Goal: Feedback & Contribution: Contribute content

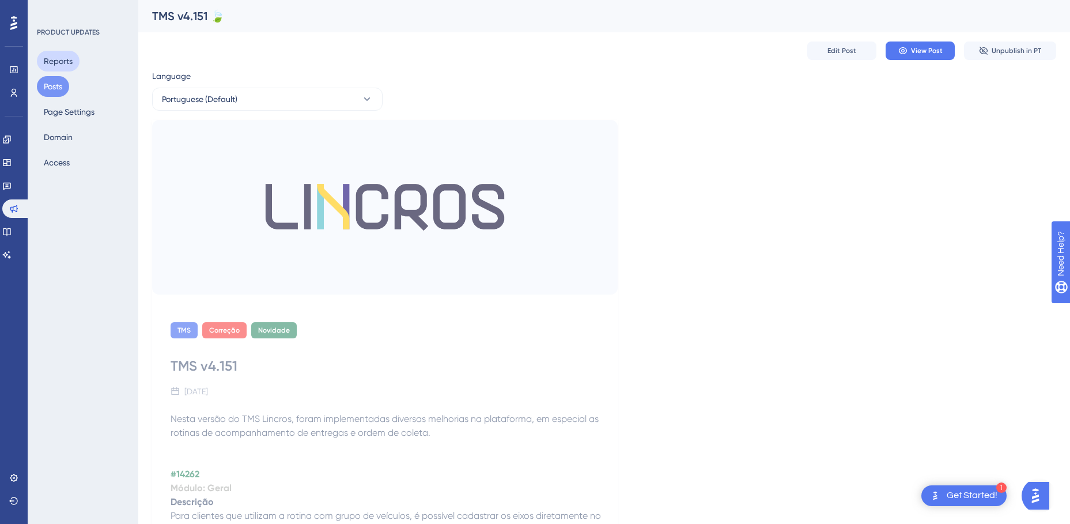
click at [61, 59] on button "Reports" at bounding box center [58, 61] width 43 height 21
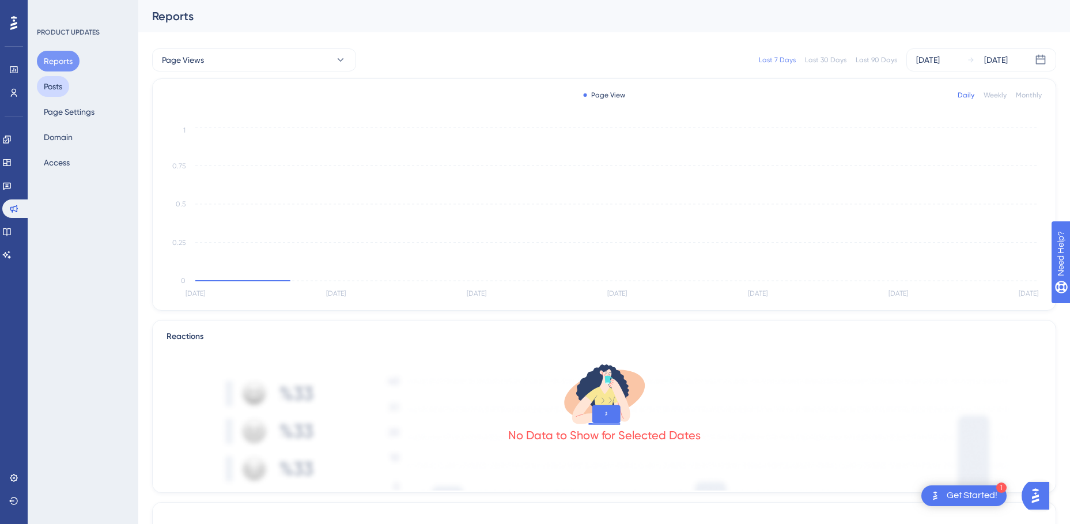
click at [58, 90] on button "Posts" at bounding box center [53, 86] width 32 height 21
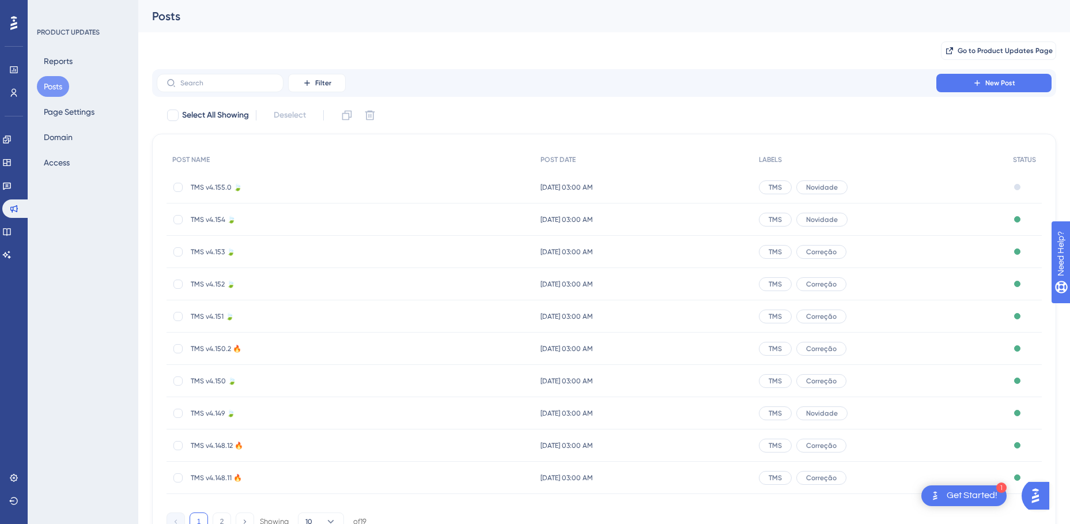
click at [218, 188] on span "TMS v4.155.0 🍃" at bounding box center [283, 187] width 184 height 9
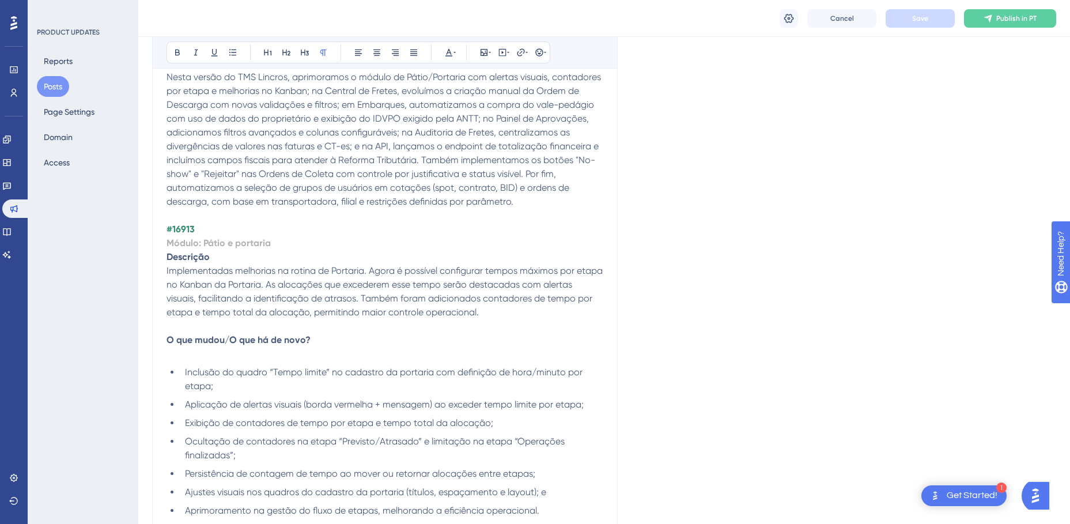
scroll to position [403, 0]
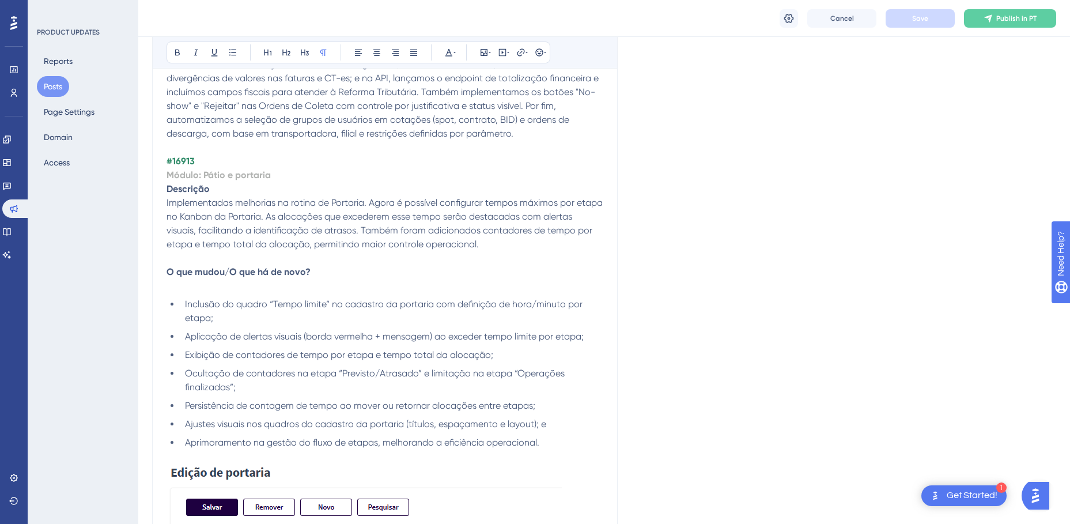
click at [182, 160] on strong "#16913" at bounding box center [180, 161] width 28 height 11
copy strong "16913"
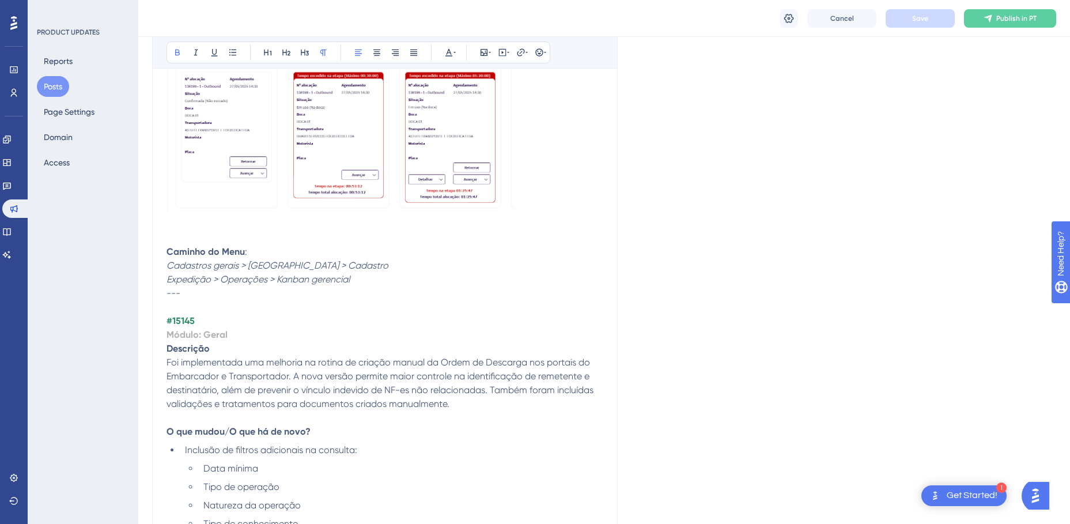
scroll to position [1210, 0]
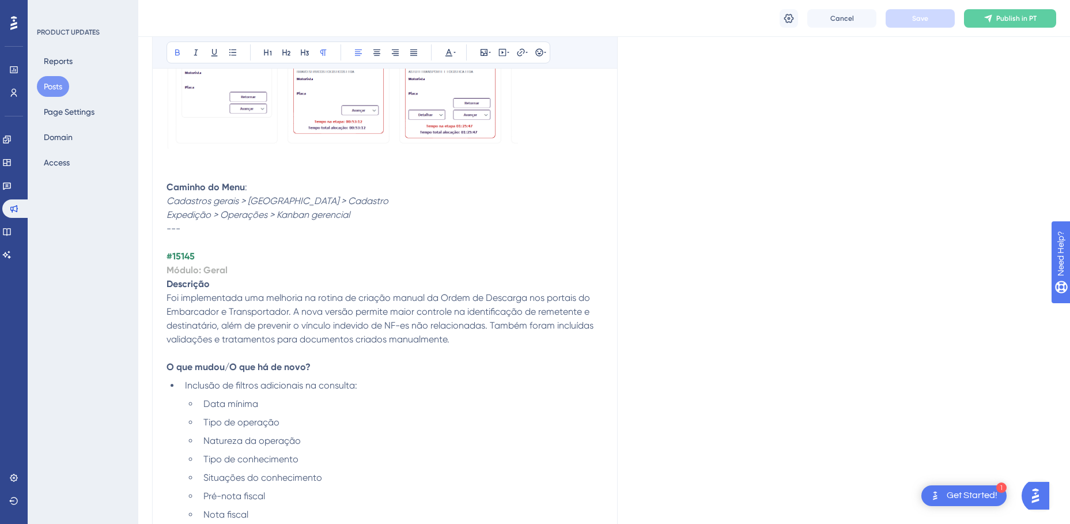
click at [185, 253] on strong "#15145" at bounding box center [180, 256] width 28 height 11
copy strong "15145"
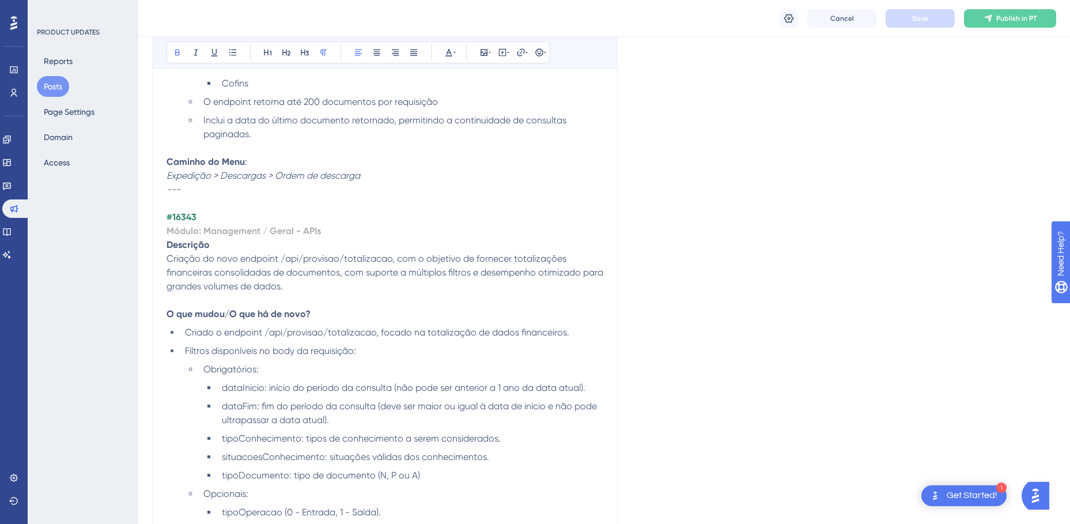
scroll to position [1728, 0]
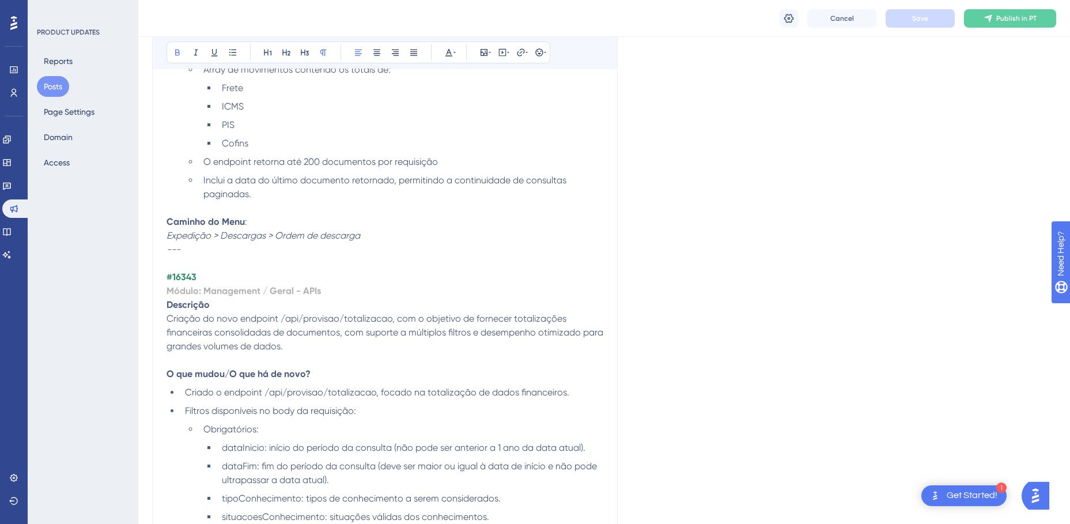
click at [185, 278] on strong "#16343" at bounding box center [181, 276] width 30 height 11
copy strong "16343"
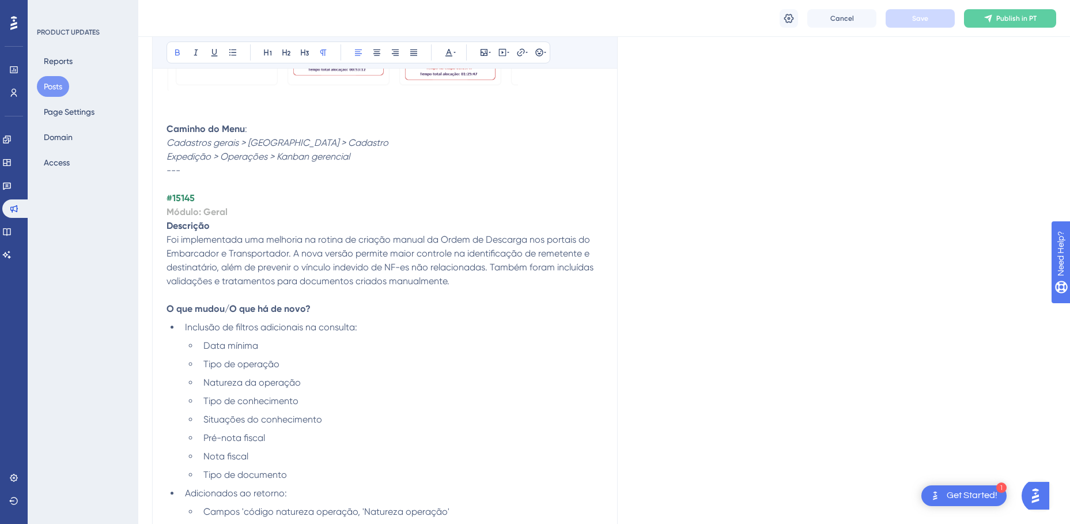
scroll to position [1267, 0]
click at [182, 197] on strong "#15145" at bounding box center [180, 198] width 28 height 11
click at [453, 54] on icon at bounding box center [454, 52] width 2 height 9
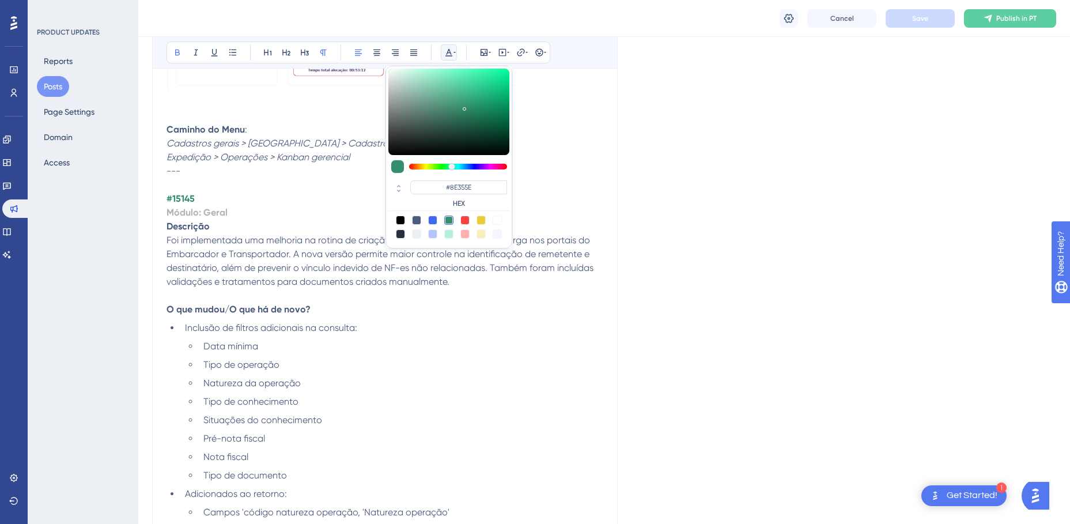
click at [499, 166] on div at bounding box center [458, 167] width 98 height 6
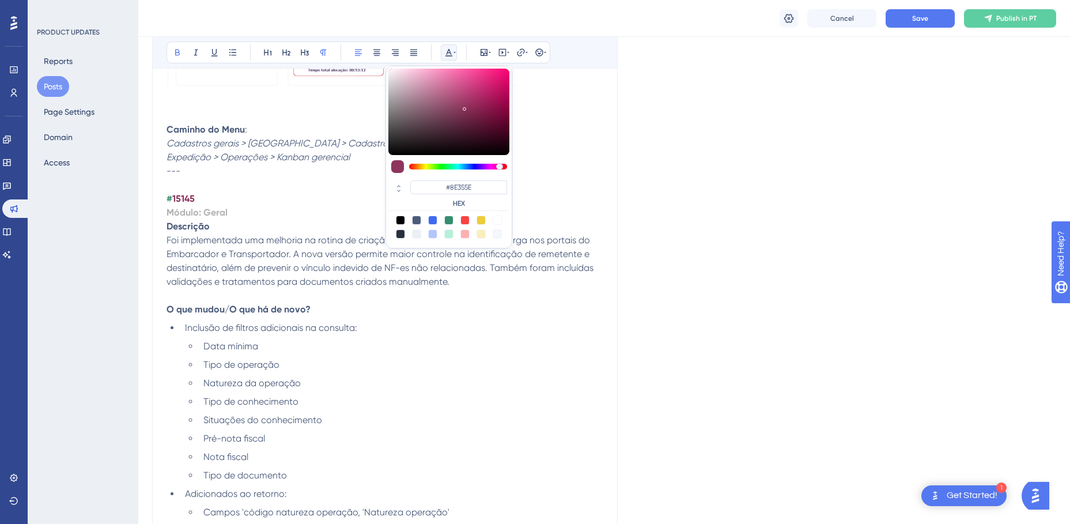
click at [466, 233] on div at bounding box center [464, 233] width 9 height 9
type input "#FFAFAF"
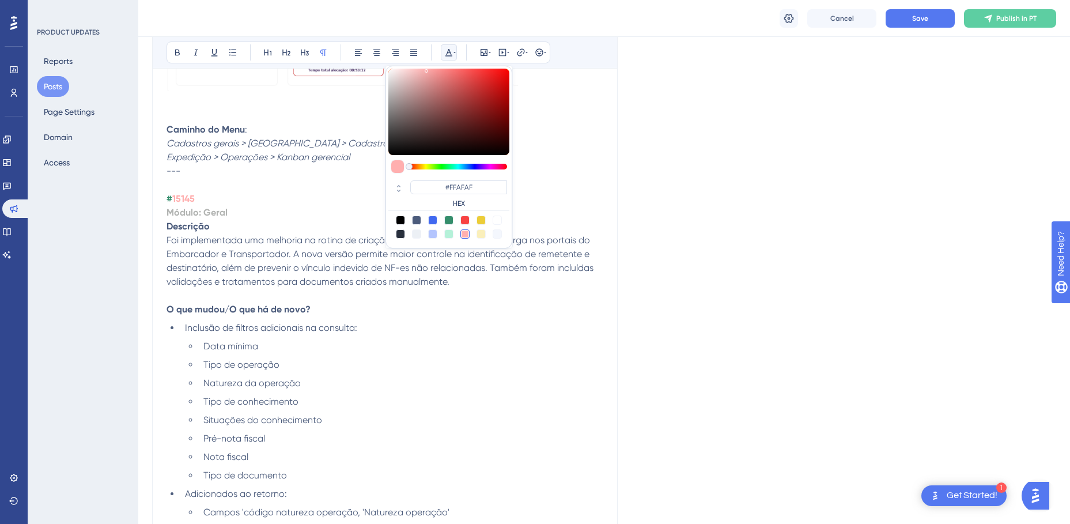
click at [256, 180] on p "---" at bounding box center [384, 178] width 437 height 28
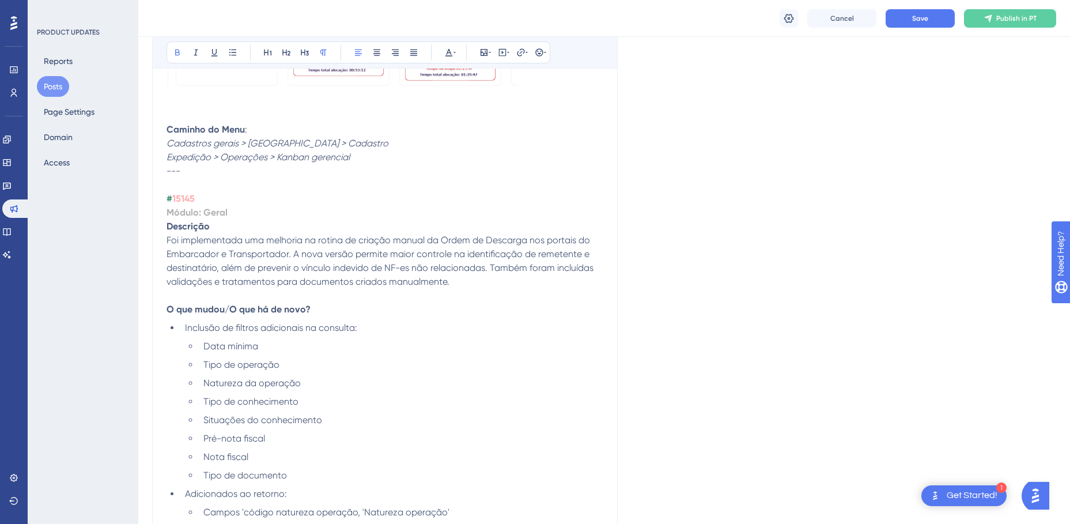
click at [214, 195] on p "# 15145" at bounding box center [384, 199] width 437 height 14
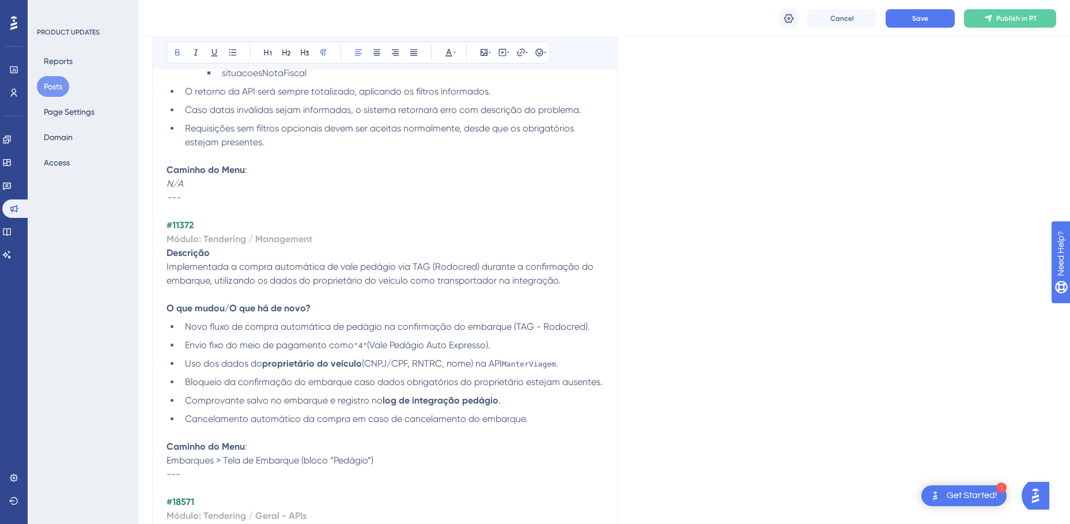
scroll to position [2304, 0]
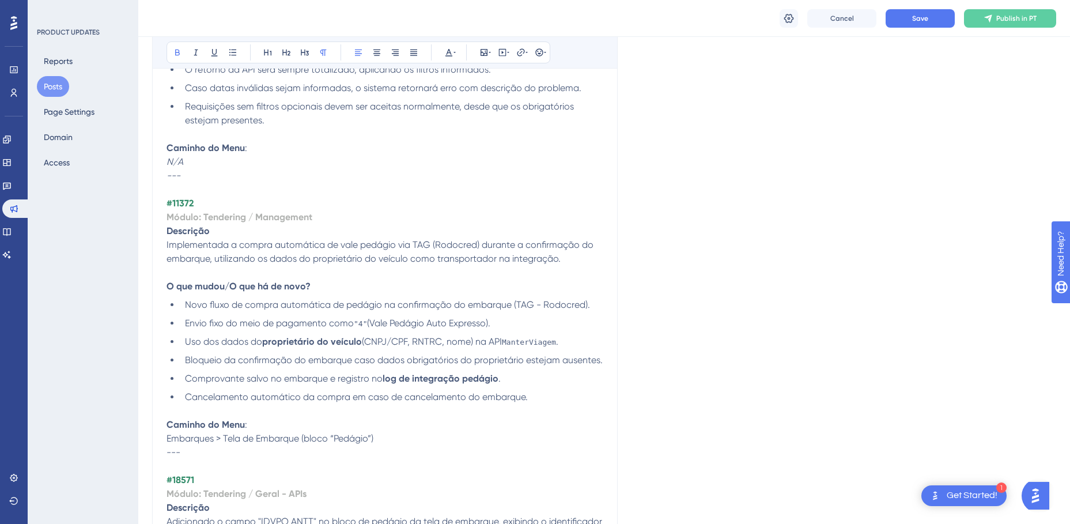
click at [180, 203] on strong "#11372" at bounding box center [179, 203] width 27 height 11
copy strong "11372"
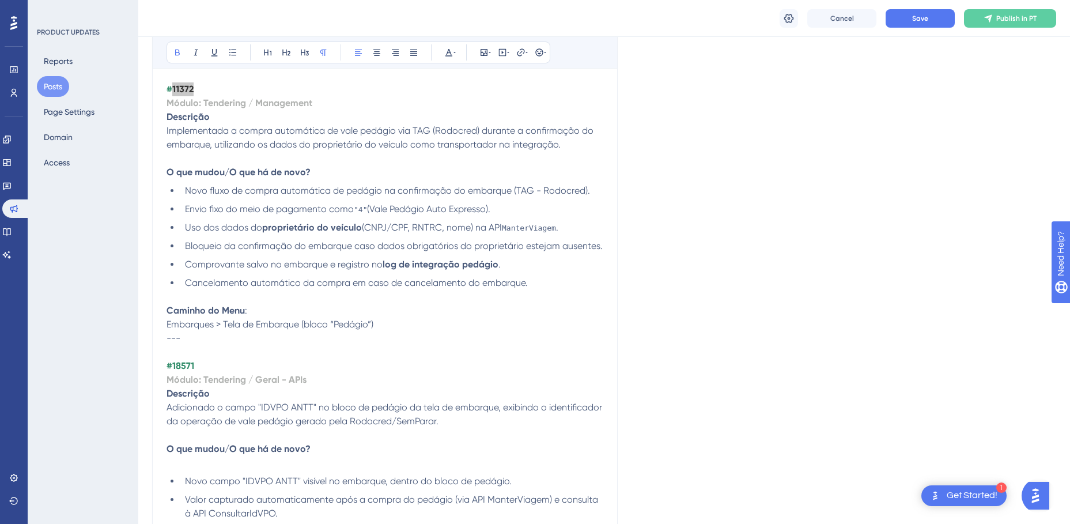
scroll to position [2477, 0]
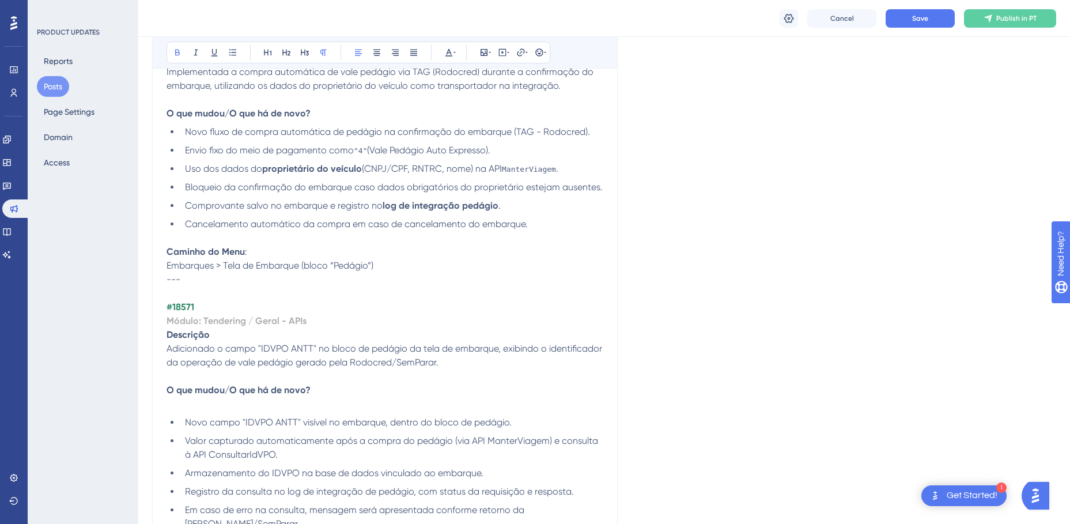
click at [180, 304] on strong "#18571" at bounding box center [180, 306] width 28 height 11
copy strong "18571"
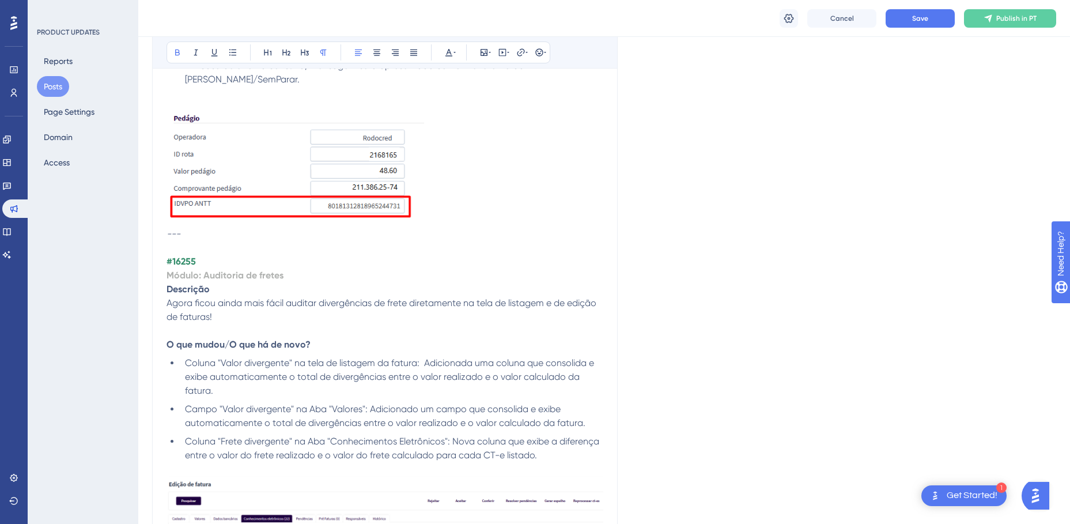
scroll to position [2996, 0]
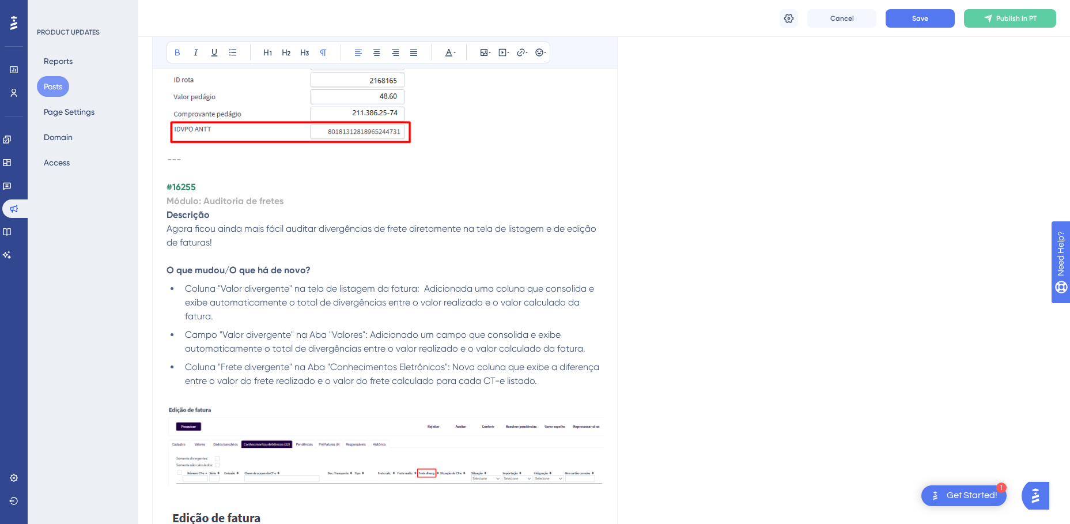
click at [188, 188] on strong "#16255" at bounding box center [180, 186] width 29 height 11
copy strong "16255"
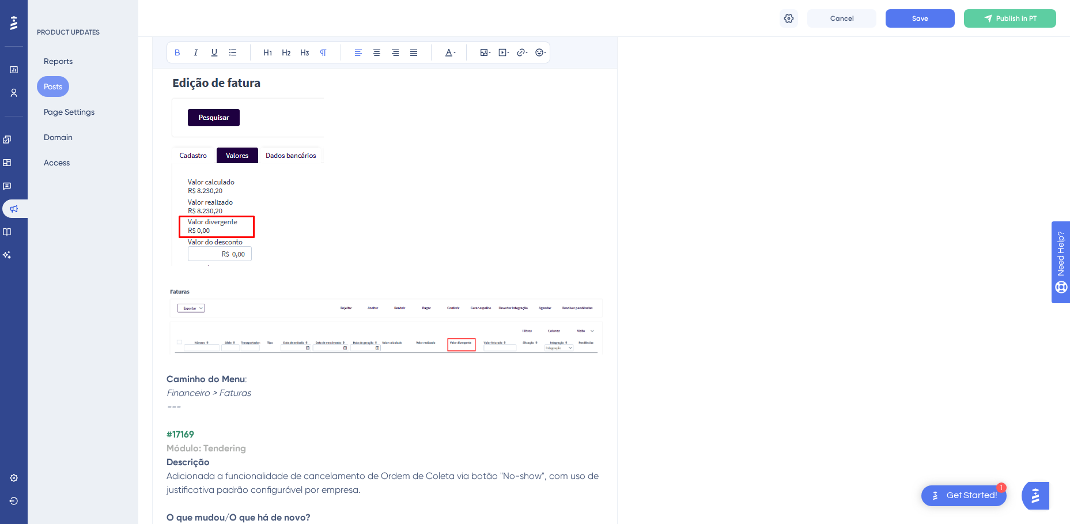
scroll to position [3514, 0]
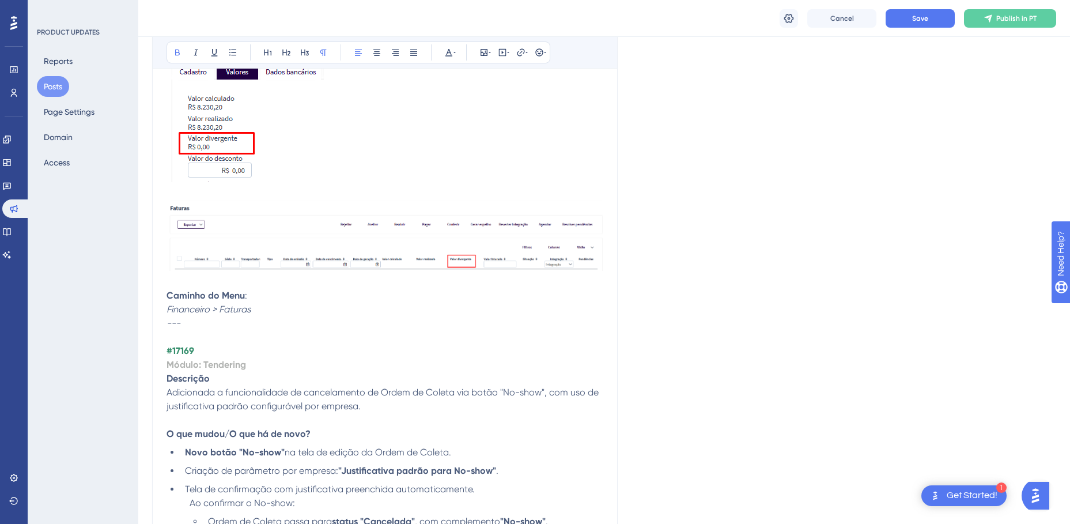
click at [184, 350] on strong "#17169" at bounding box center [180, 350] width 28 height 11
copy strong "17169"
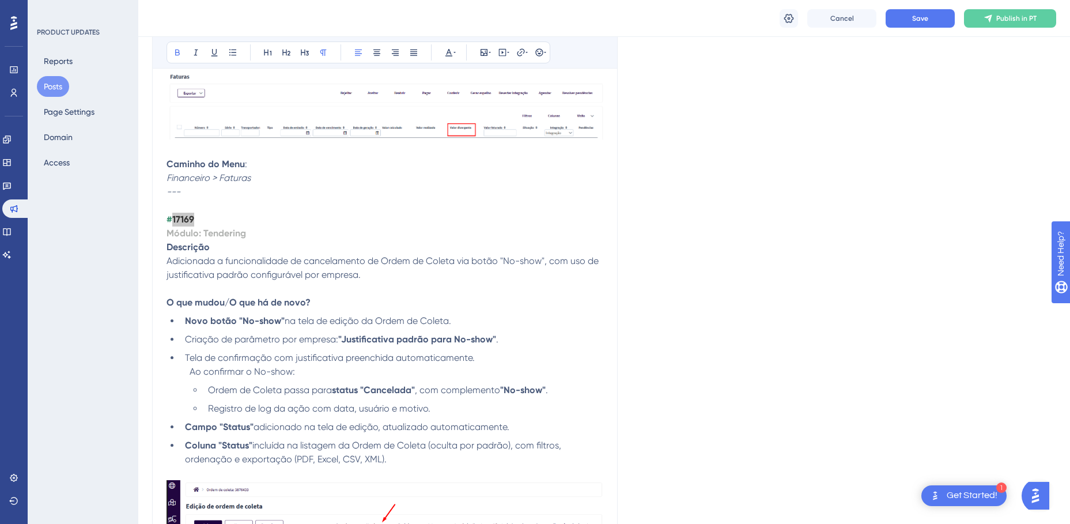
scroll to position [3687, 0]
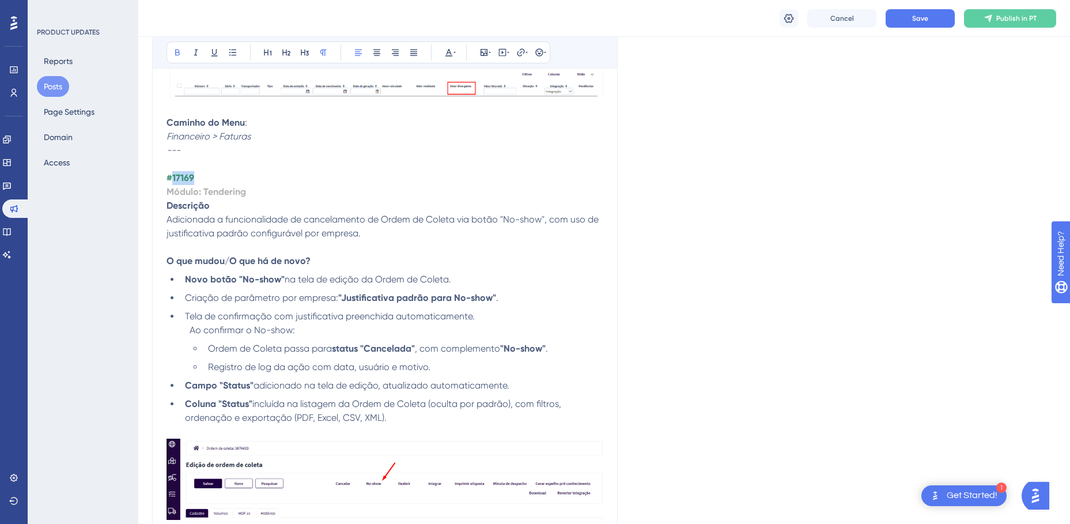
click at [209, 181] on p "#17169" at bounding box center [384, 178] width 437 height 14
click at [183, 178] on strong "#17169" at bounding box center [180, 177] width 28 height 11
copy strong "17169"
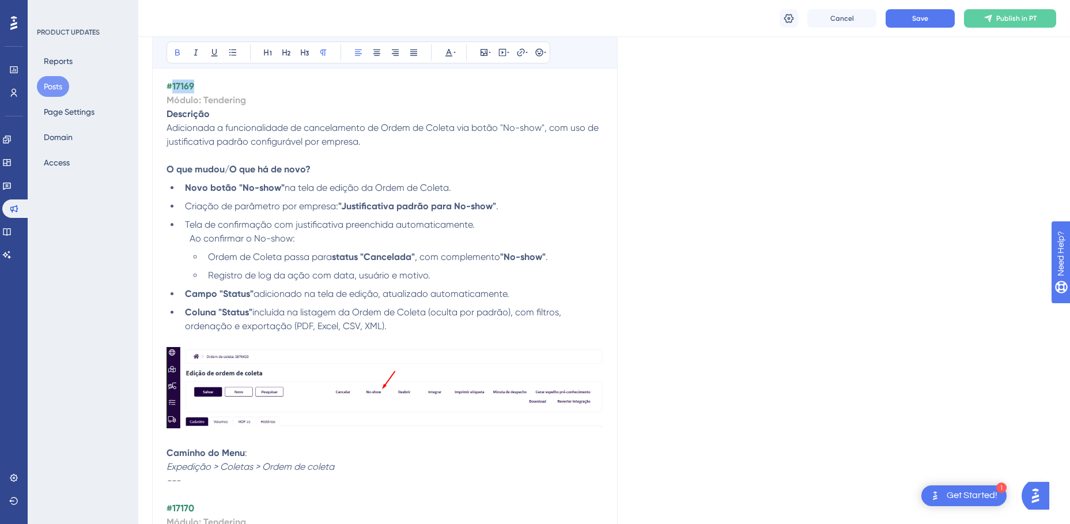
scroll to position [3745, 0]
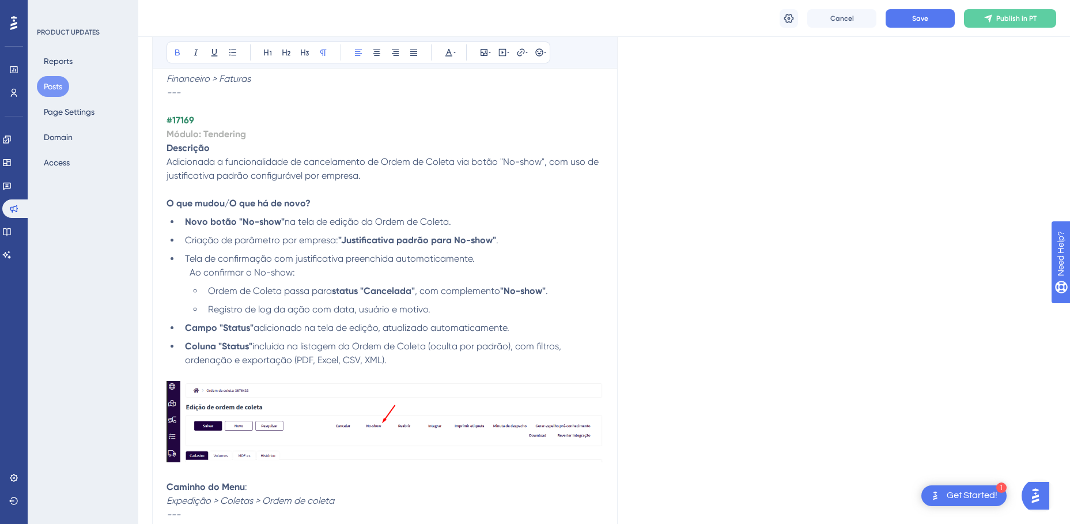
click at [232, 134] on strong "Módulo: Tendering" at bounding box center [205, 133] width 79 height 11
click at [926, 19] on span "Save" at bounding box center [920, 18] width 16 height 9
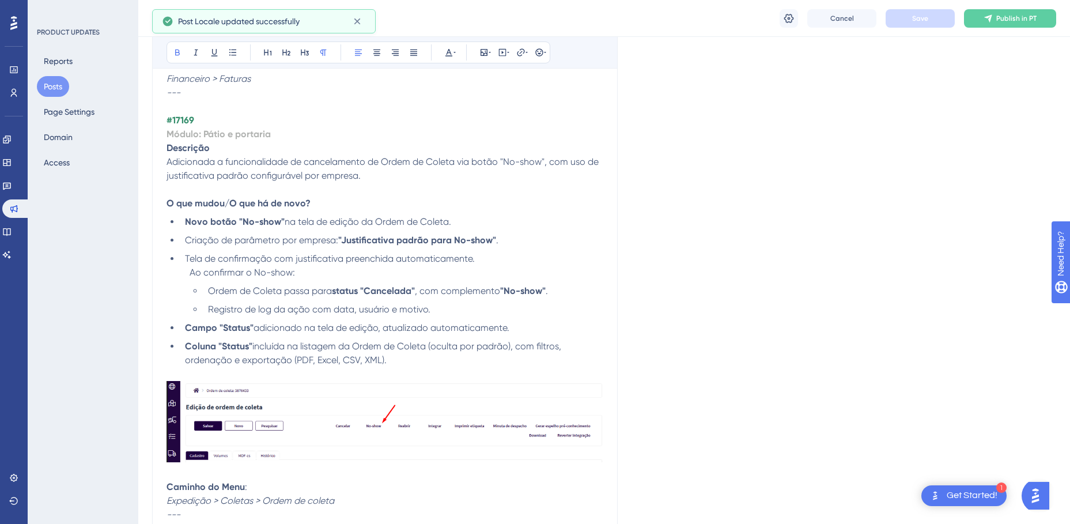
click at [184, 120] on strong "#17169" at bounding box center [180, 120] width 28 height 11
copy strong "17169"
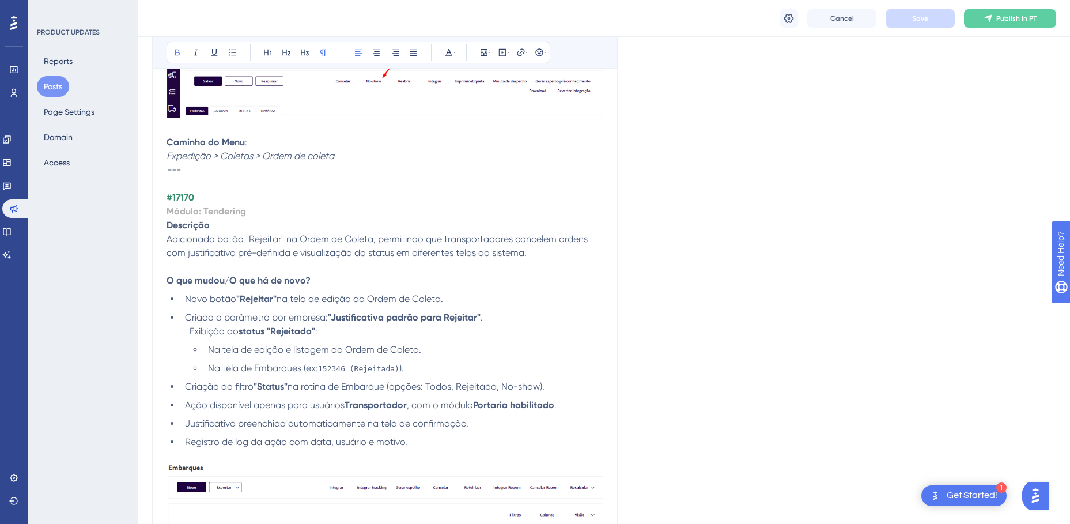
scroll to position [4090, 0]
click at [182, 199] on strong "#17170" at bounding box center [180, 196] width 28 height 11
copy strong "17170"
click at [217, 207] on strong "Módulo: Tendering" at bounding box center [205, 210] width 79 height 11
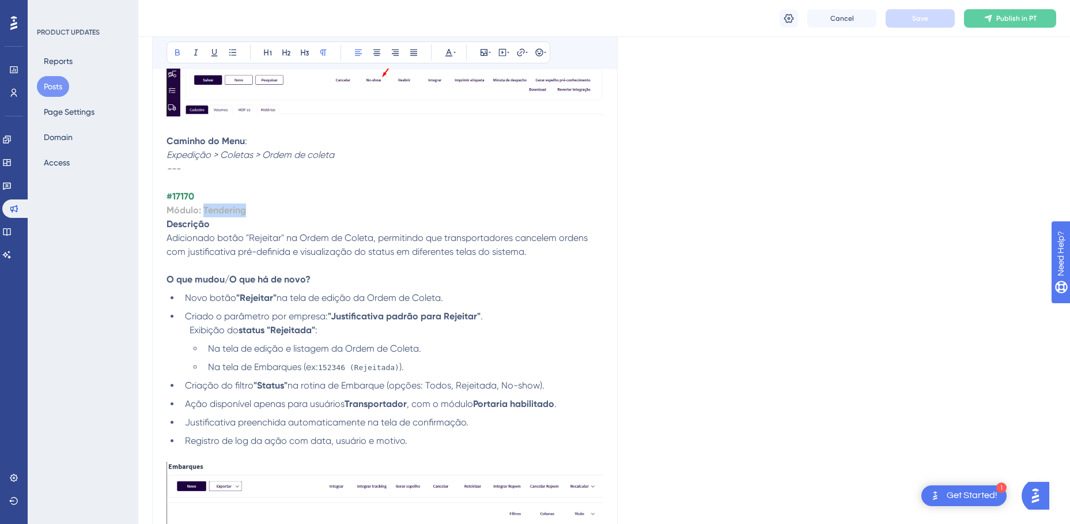
click at [217, 207] on strong "Módulo: Tendering" at bounding box center [205, 210] width 79 height 11
click at [255, 210] on strong "Módulo: Pátio e portaira" at bounding box center [218, 210] width 104 height 11
click at [898, 18] on button "Save" at bounding box center [919, 18] width 69 height 18
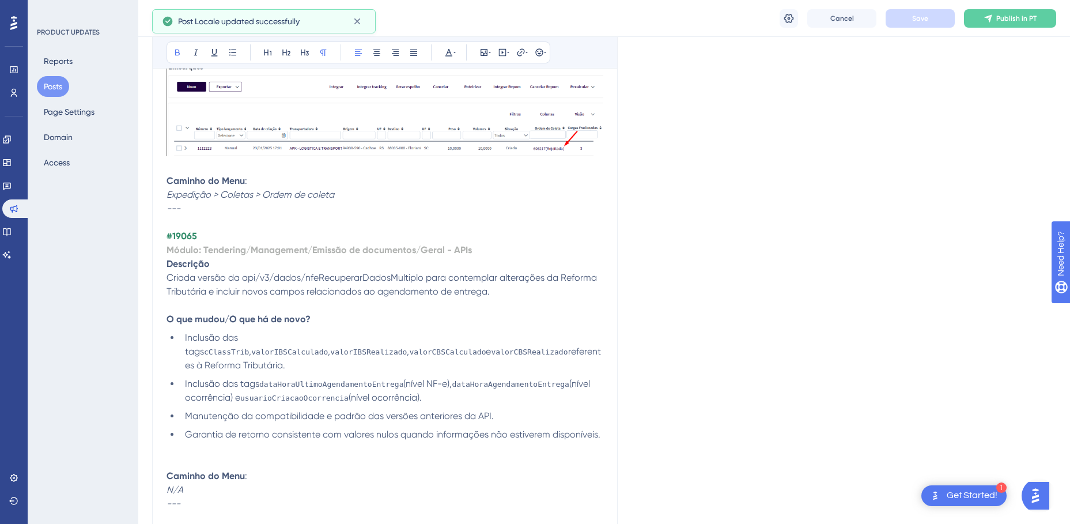
scroll to position [4493, 0]
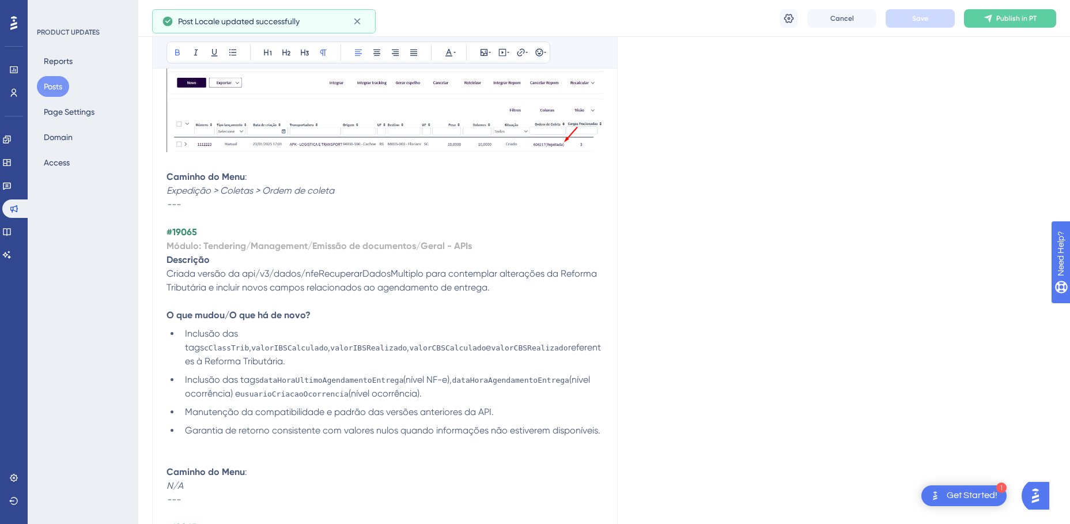
click at [183, 232] on strong "#19065" at bounding box center [181, 231] width 31 height 11
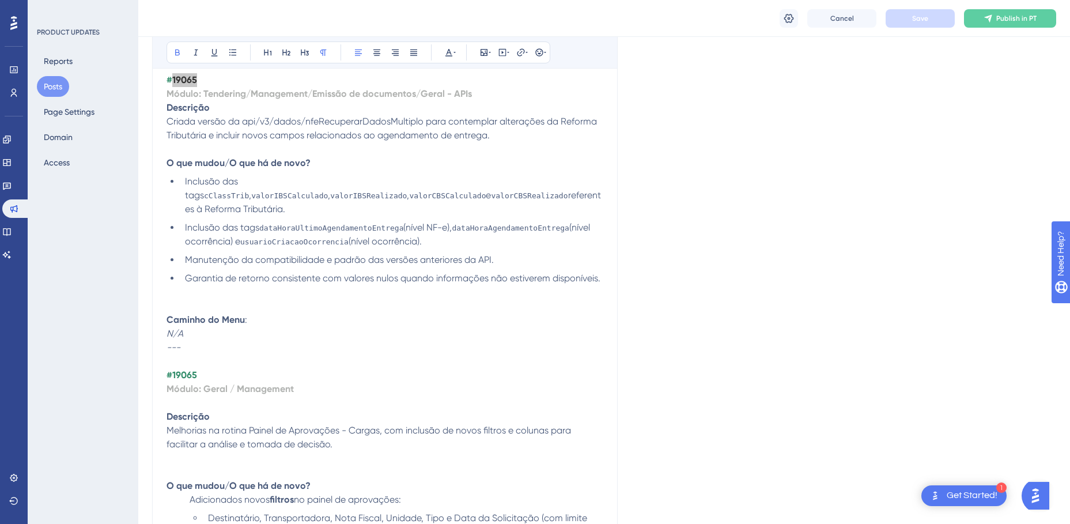
scroll to position [4666, 0]
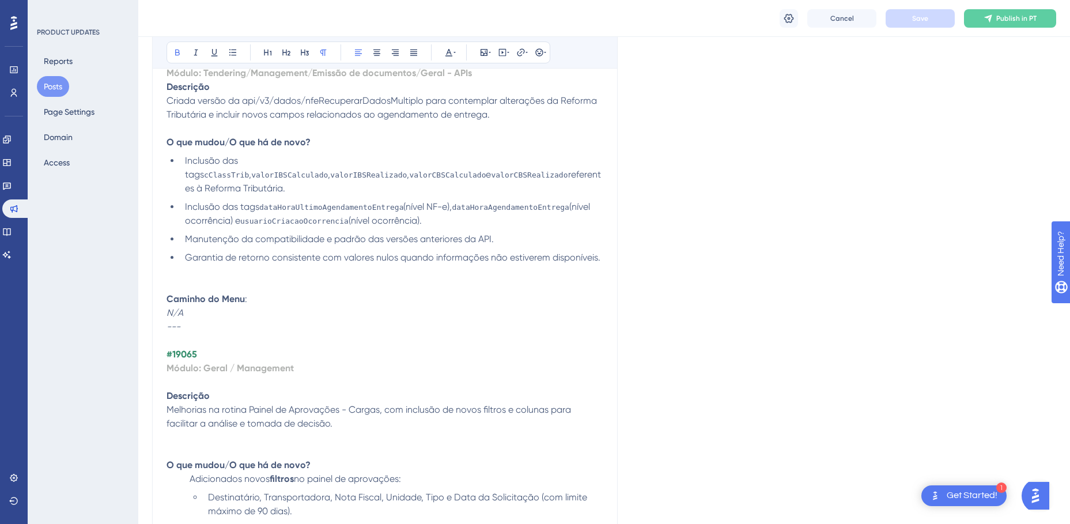
click at [187, 354] on strong "#19065" at bounding box center [181, 354] width 31 height 11
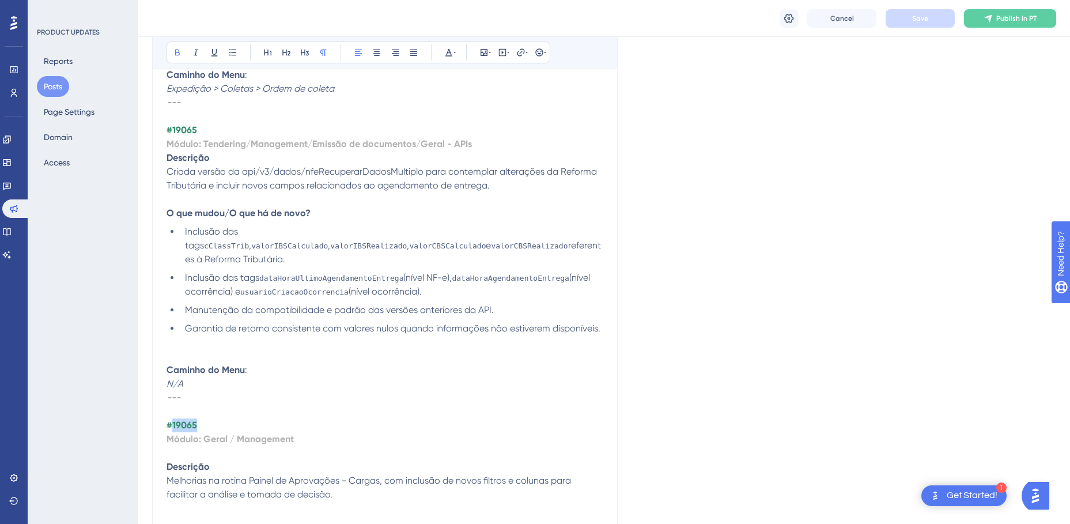
scroll to position [4609, 0]
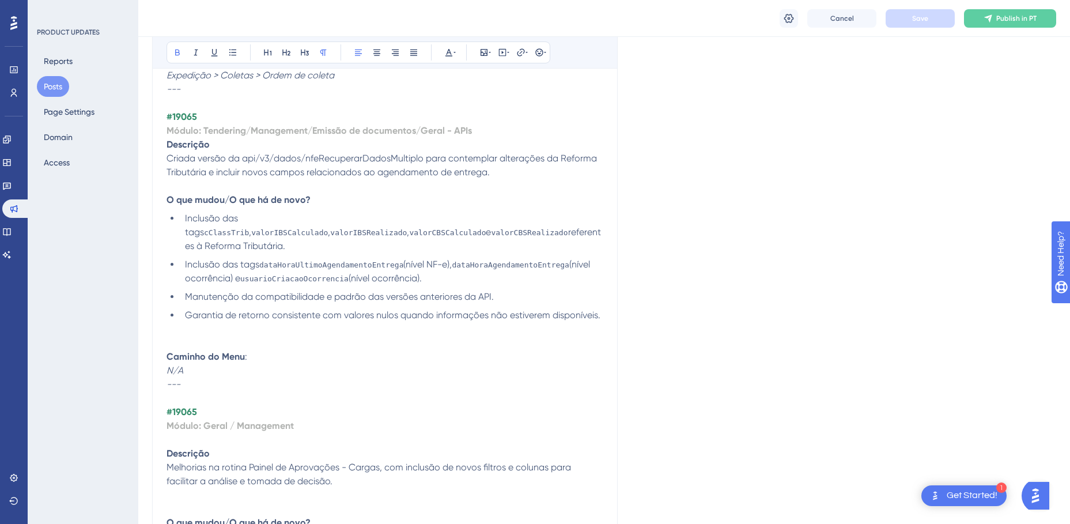
click at [242, 391] on p at bounding box center [384, 398] width 437 height 14
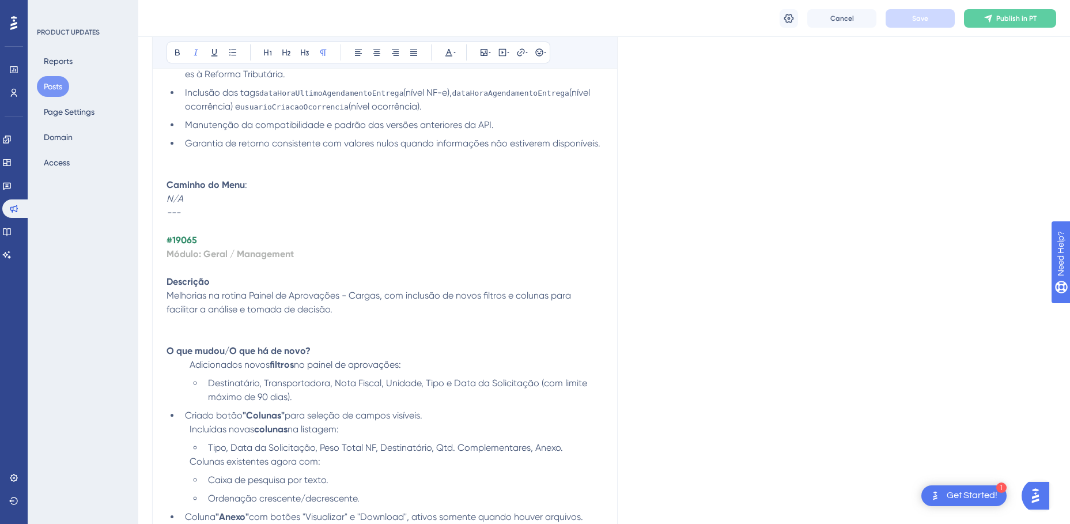
scroll to position [4782, 0]
click at [190, 237] on strong "#19065" at bounding box center [181, 238] width 31 height 11
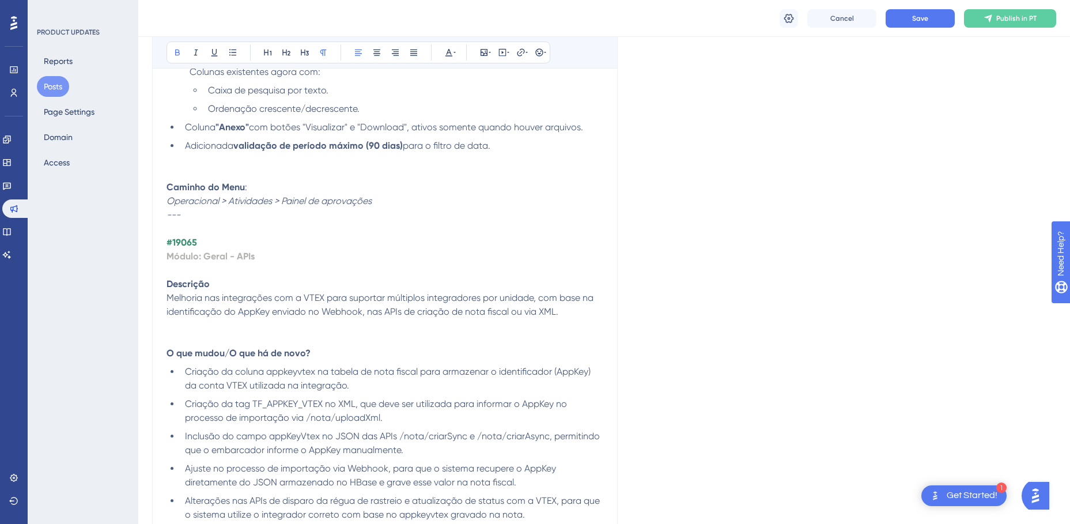
scroll to position [5185, 0]
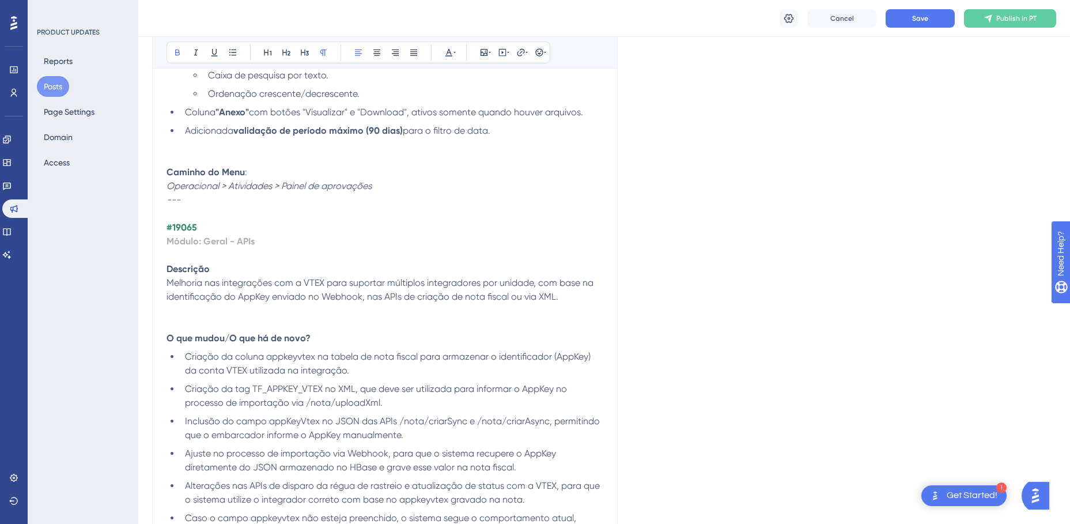
click at [184, 227] on strong "#19065" at bounding box center [181, 227] width 31 height 11
drag, startPoint x: 261, startPoint y: 238, endPoint x: 203, endPoint y: 237, distance: 57.6
click at [203, 237] on p "Módulo: Geral - APIs" at bounding box center [384, 248] width 437 height 28
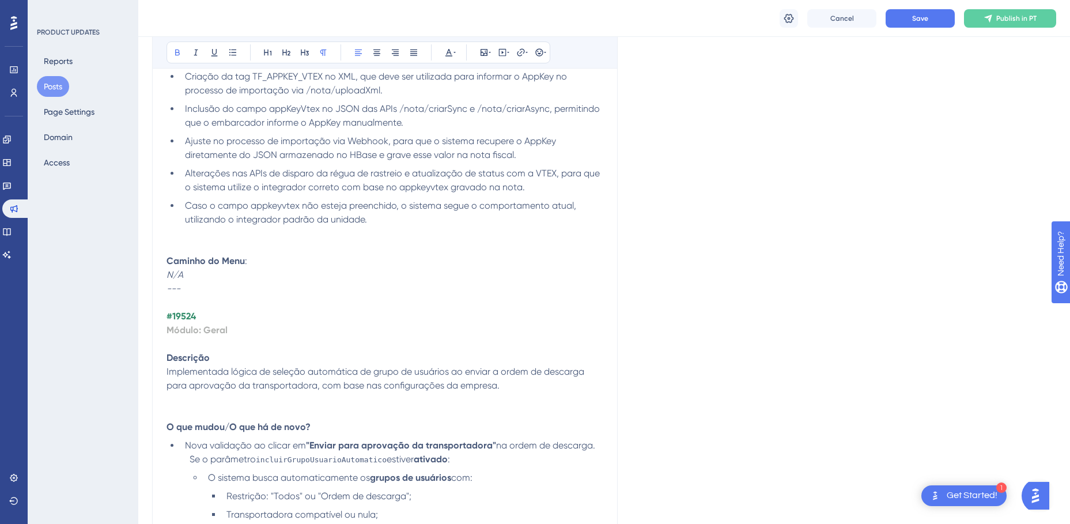
scroll to position [5588, 0]
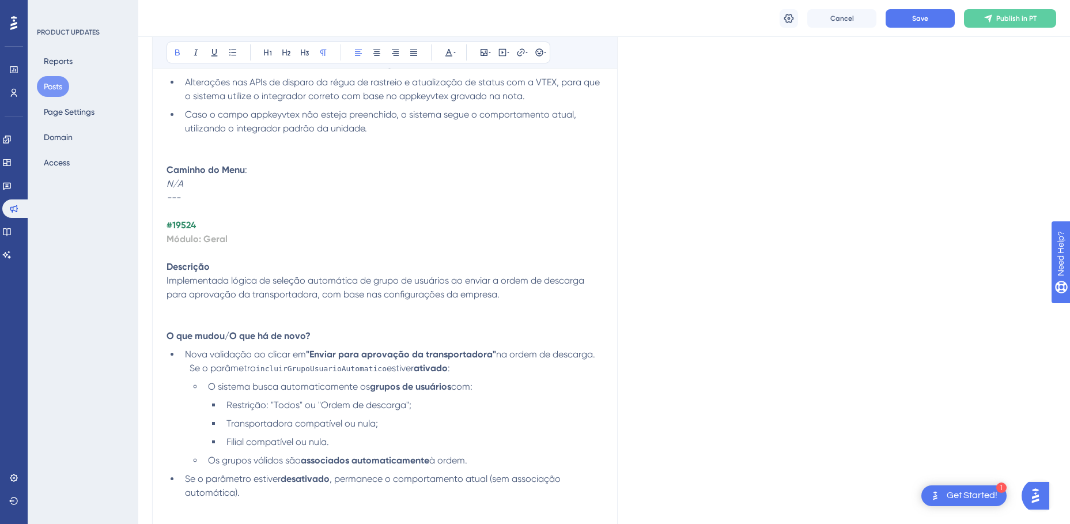
click at [186, 225] on strong "#19524" at bounding box center [180, 224] width 29 height 11
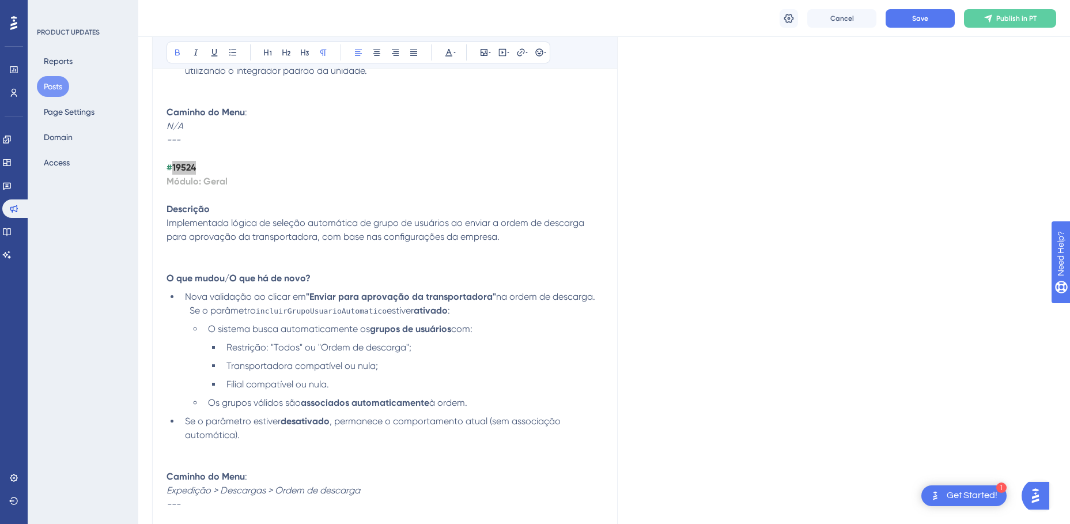
scroll to position [5703, 0]
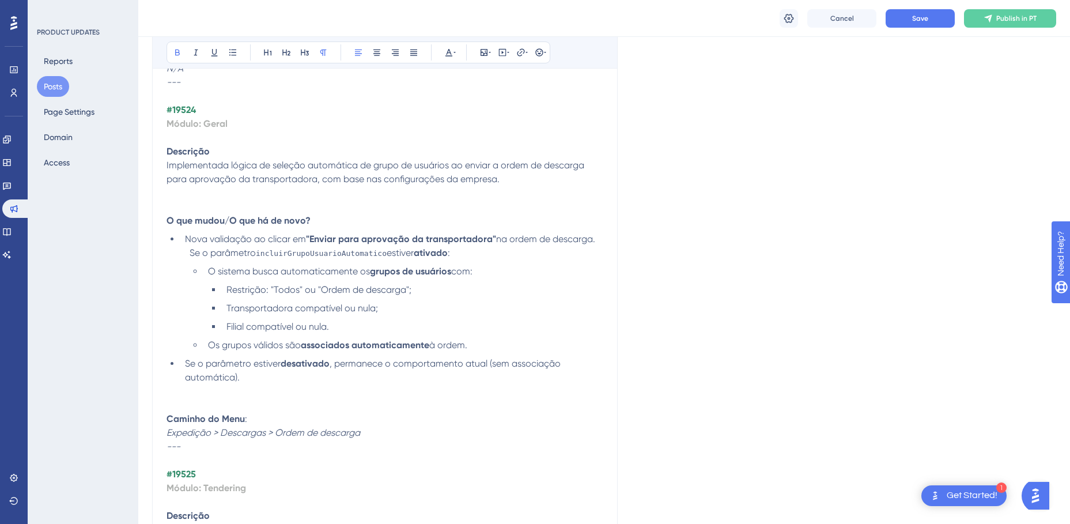
click at [214, 124] on strong "Módulo: Geral" at bounding box center [196, 123] width 61 height 11
click at [266, 127] on strong "Módulo: Pátio e portaira" at bounding box center [218, 123] width 104 height 11
click at [923, 19] on span "Save" at bounding box center [920, 18] width 16 height 9
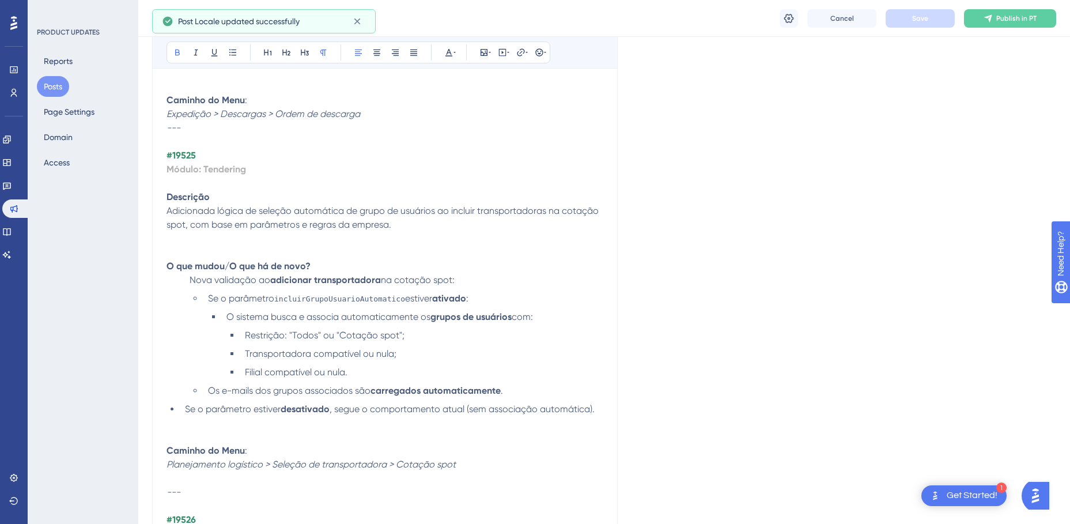
scroll to position [6049, 0]
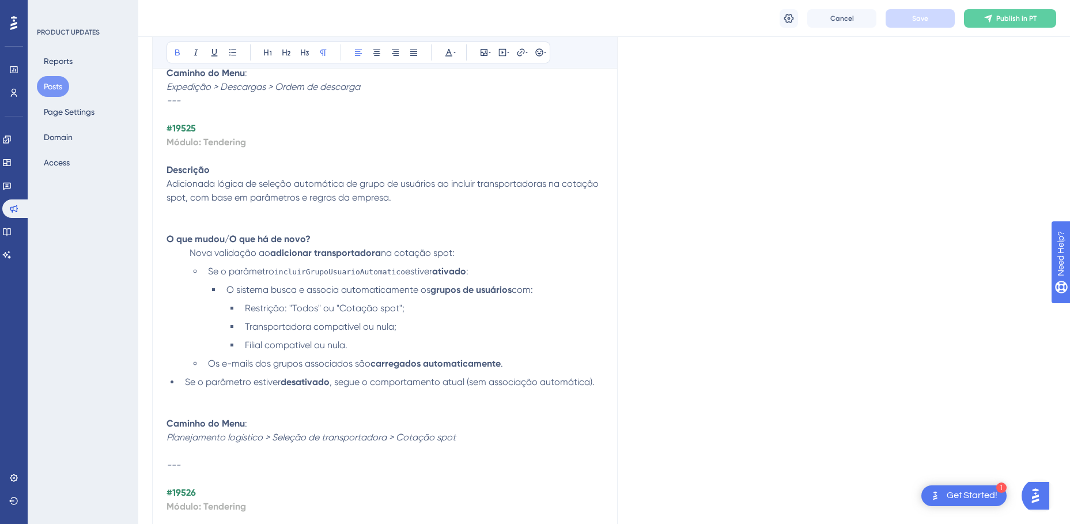
click at [182, 128] on strong "#19525" at bounding box center [180, 128] width 29 height 11
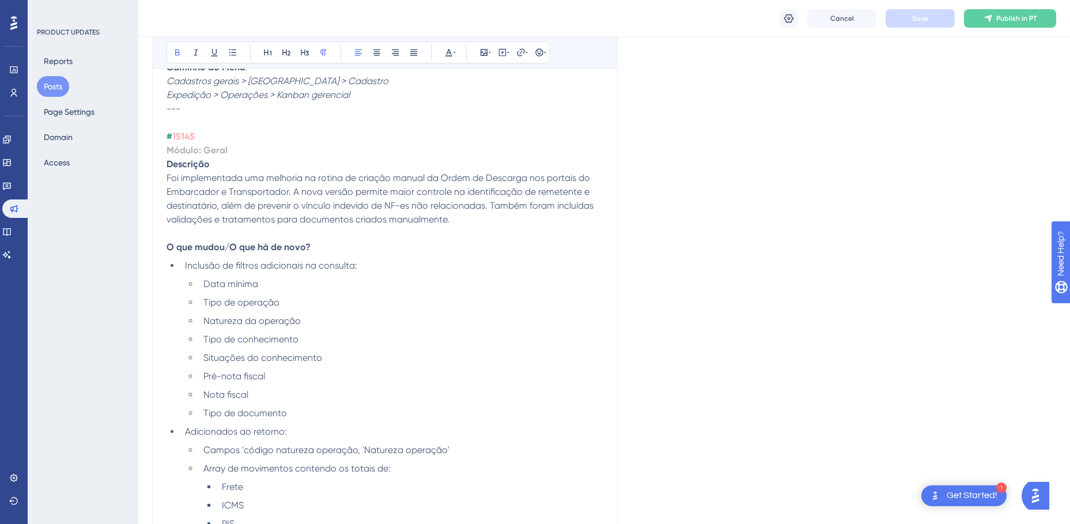
scroll to position [1325, 0]
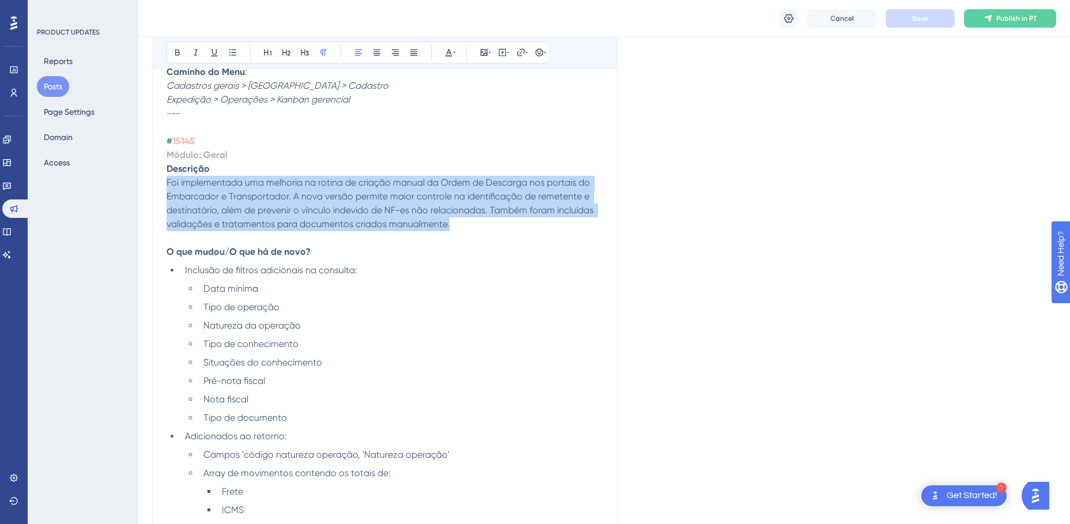
drag, startPoint x: 465, startPoint y: 225, endPoint x: 165, endPoint y: 187, distance: 302.5
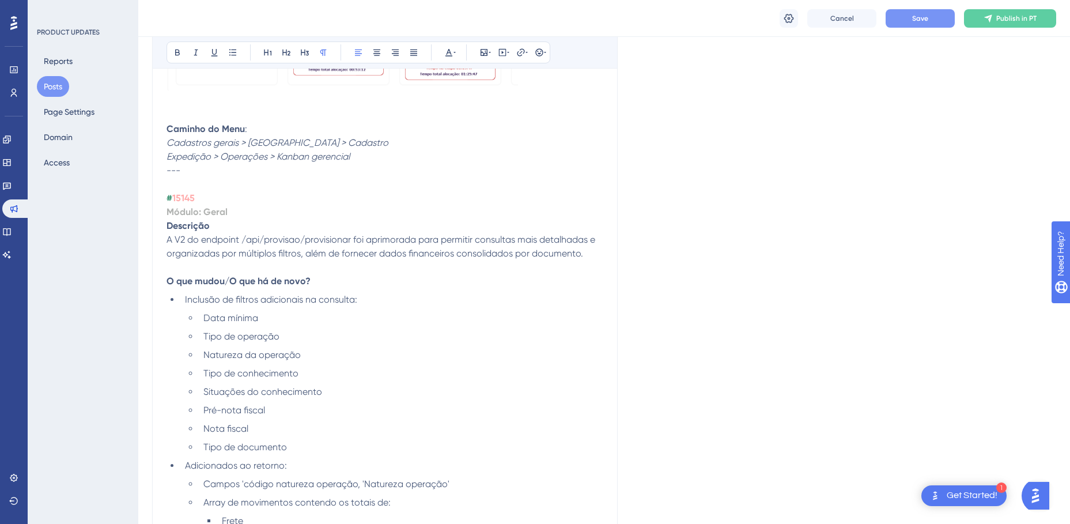
scroll to position [1267, 0]
drag, startPoint x: 198, startPoint y: 198, endPoint x: 171, endPoint y: 196, distance: 26.6
click at [171, 196] on p "# 15145" at bounding box center [384, 199] width 437 height 14
click at [166, 196] on strong "#" at bounding box center [169, 198] width 6 height 11
click at [448, 53] on icon at bounding box center [448, 52] width 7 height 7
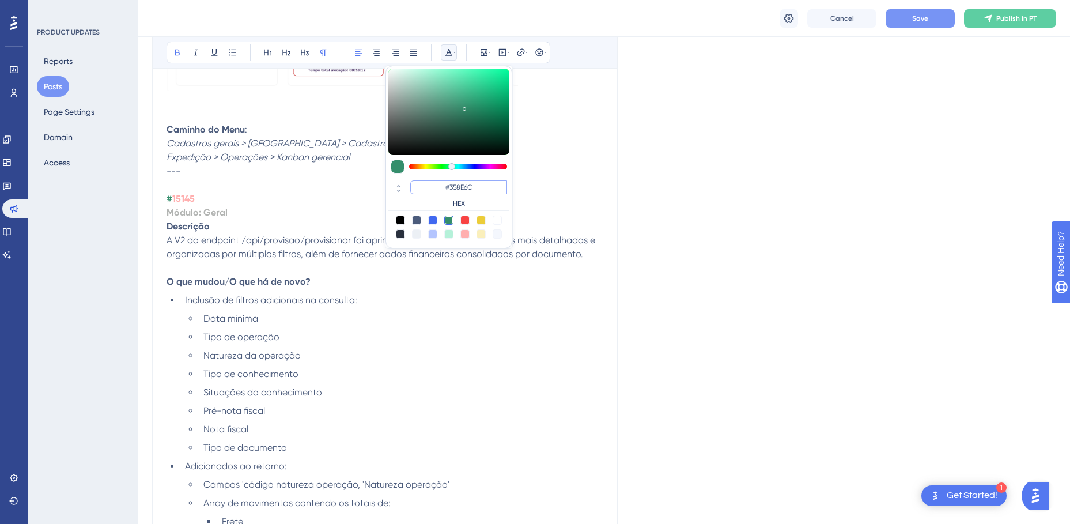
click at [468, 188] on input "#358E6C" at bounding box center [458, 187] width 97 height 14
drag, startPoint x: 198, startPoint y: 200, endPoint x: 173, endPoint y: 196, distance: 25.6
click at [173, 196] on p "# 15145" at bounding box center [384, 199] width 437 height 14
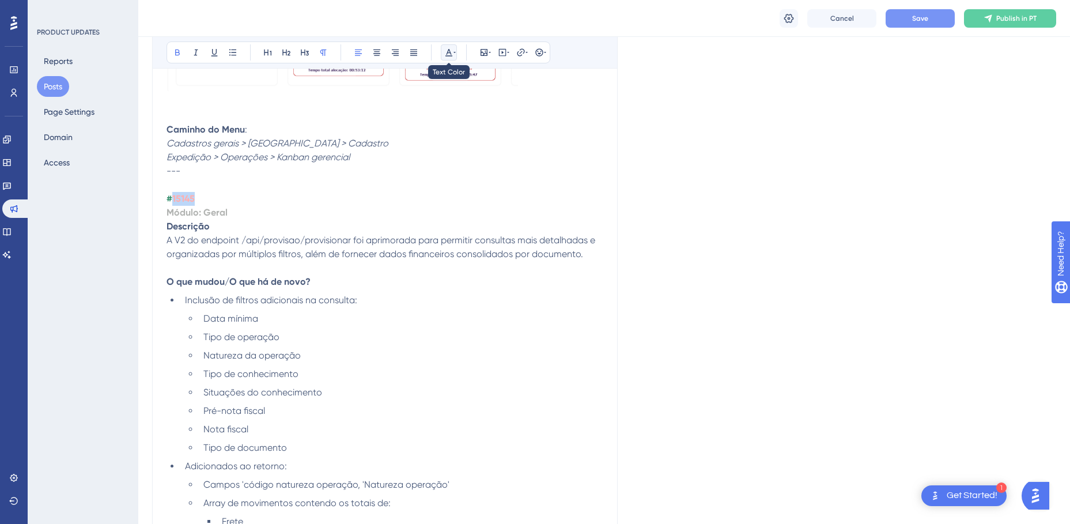
click at [456, 51] on button at bounding box center [449, 52] width 16 height 16
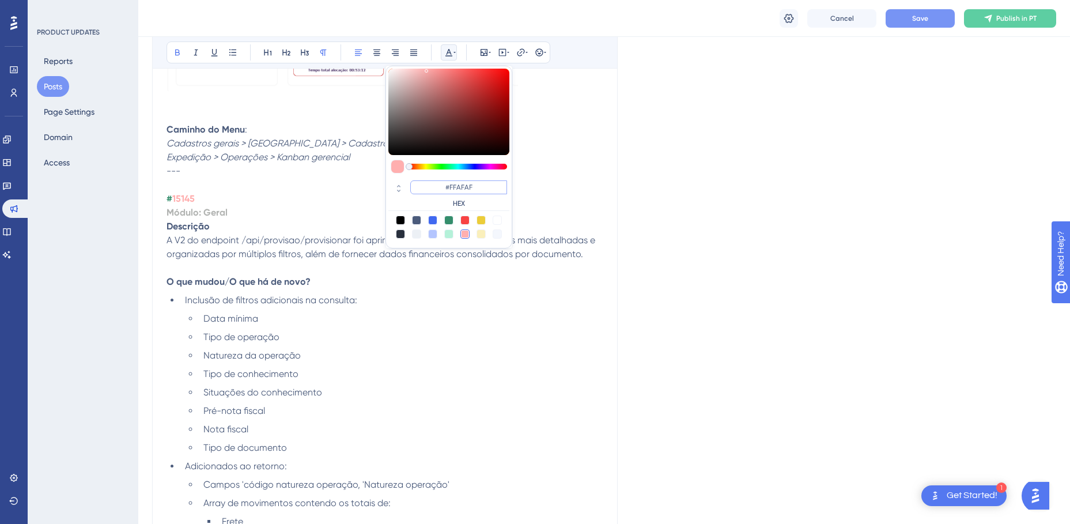
drag, startPoint x: 437, startPoint y: 188, endPoint x: 493, endPoint y: 188, distance: 55.9
click at [493, 188] on input "#FFAFAF" at bounding box center [458, 187] width 97 height 14
paste input "358E6C"
type input "#358E6C"
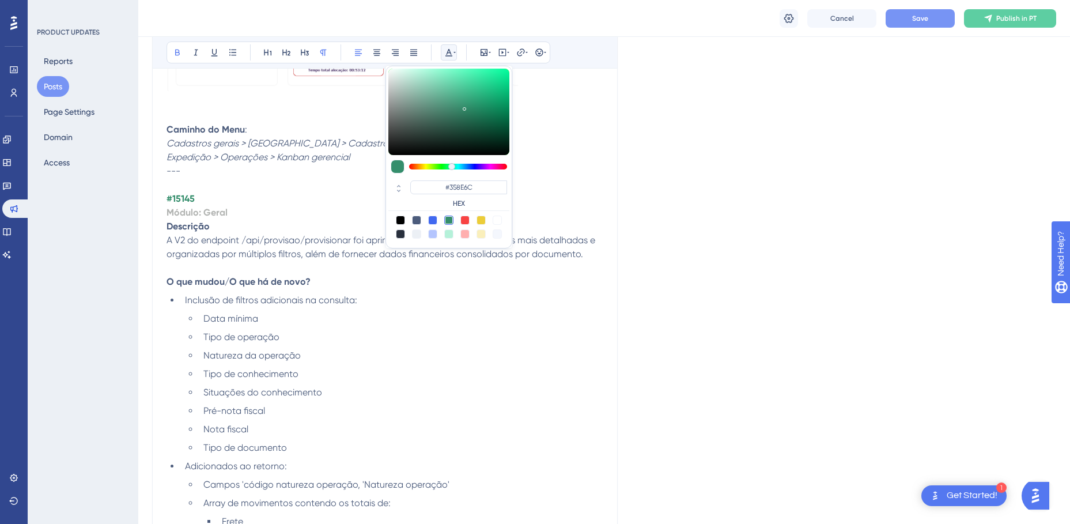
click at [573, 191] on p "---" at bounding box center [384, 178] width 437 height 28
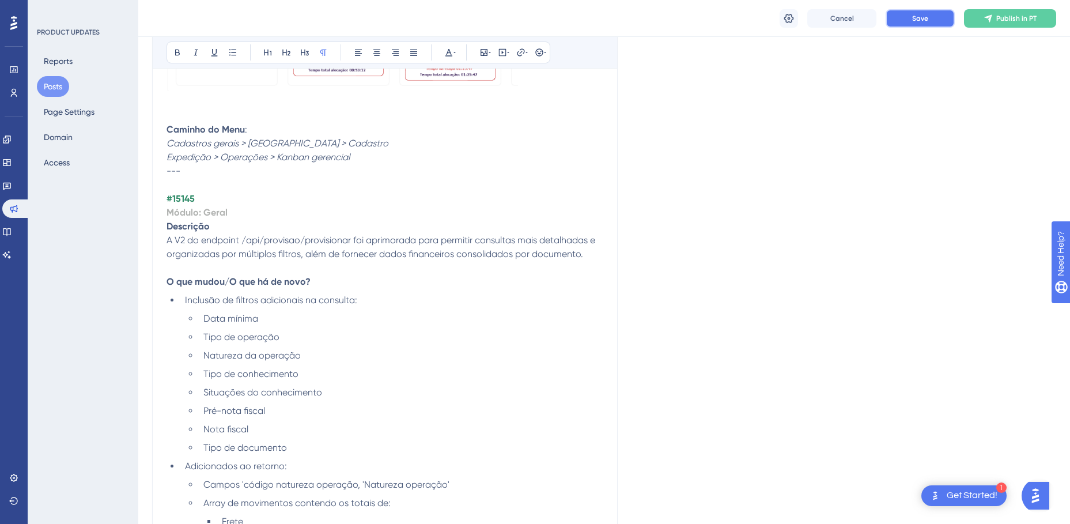
click at [921, 18] on span "Save" at bounding box center [920, 18] width 16 height 9
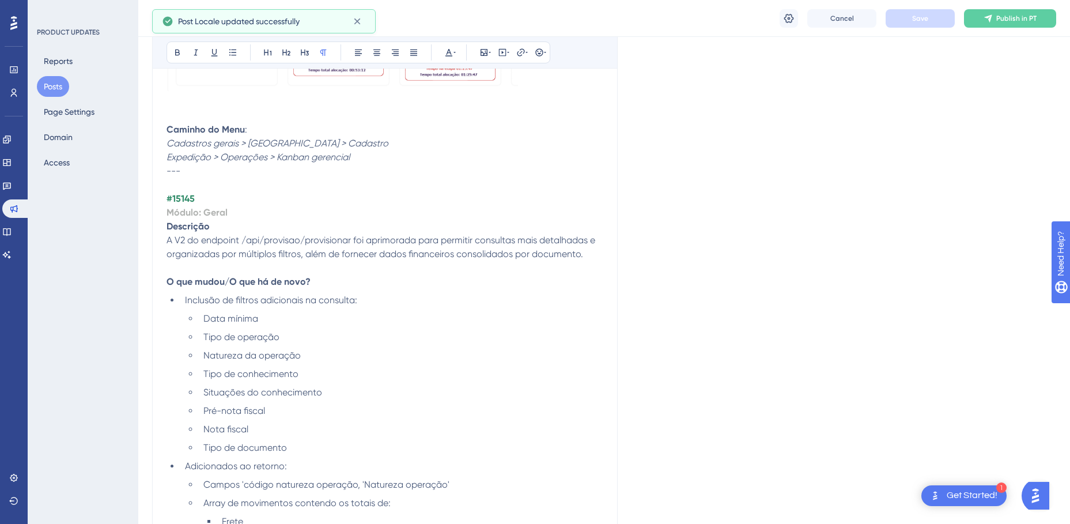
click at [291, 222] on p "Descrição" at bounding box center [384, 226] width 437 height 14
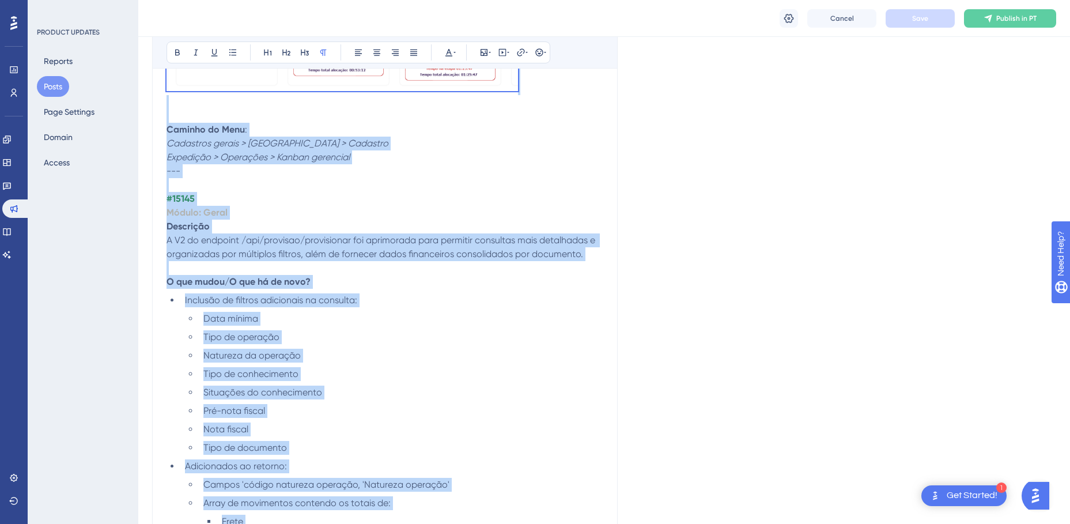
click at [284, 164] on p "---" at bounding box center [384, 178] width 437 height 28
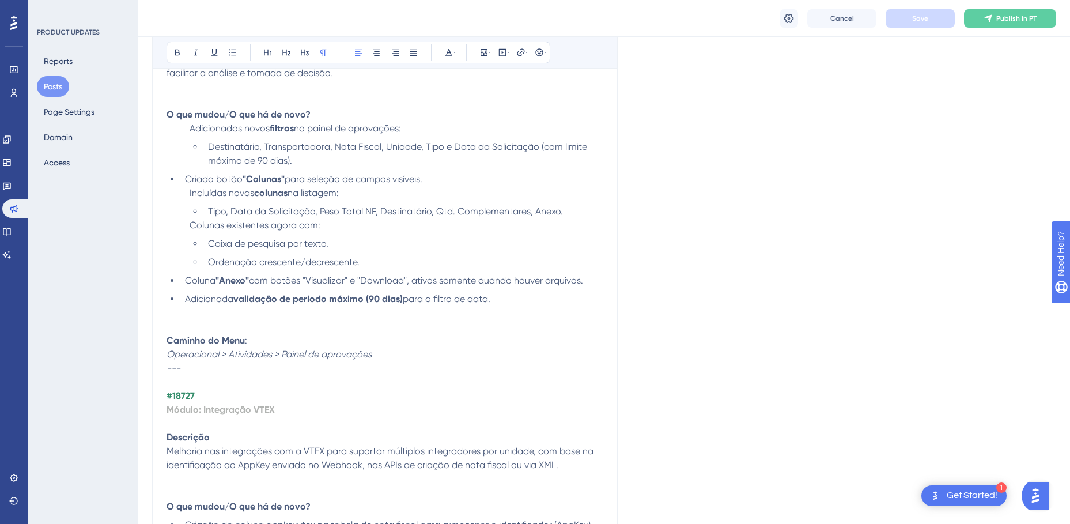
scroll to position [164, 0]
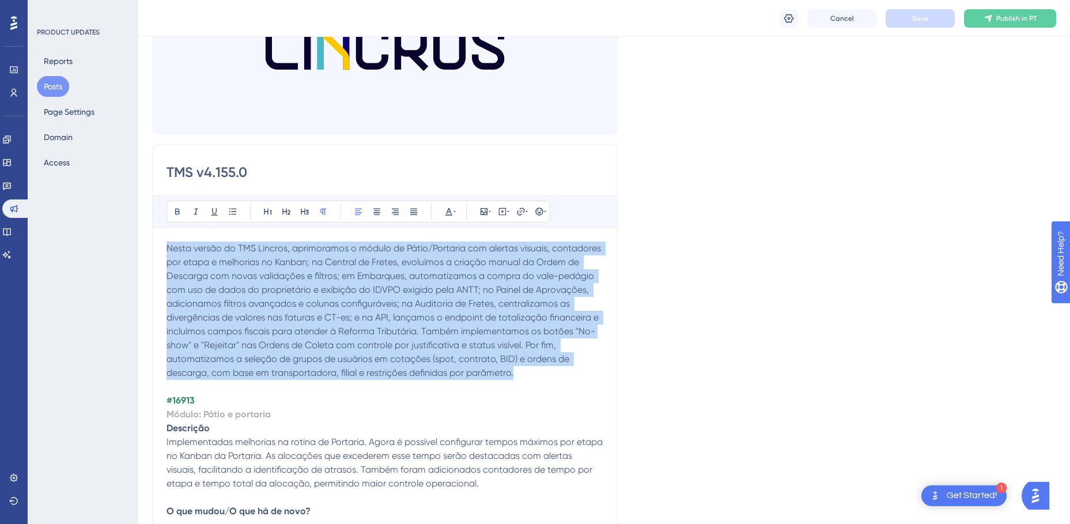
drag, startPoint x: 521, startPoint y: 374, endPoint x: 168, endPoint y: 251, distance: 374.6
click at [168, 251] on p "Nesta versão do TMS Lincros, aprimoramos o módulo de Pátio/Portaria com alertas…" at bounding box center [384, 310] width 437 height 138
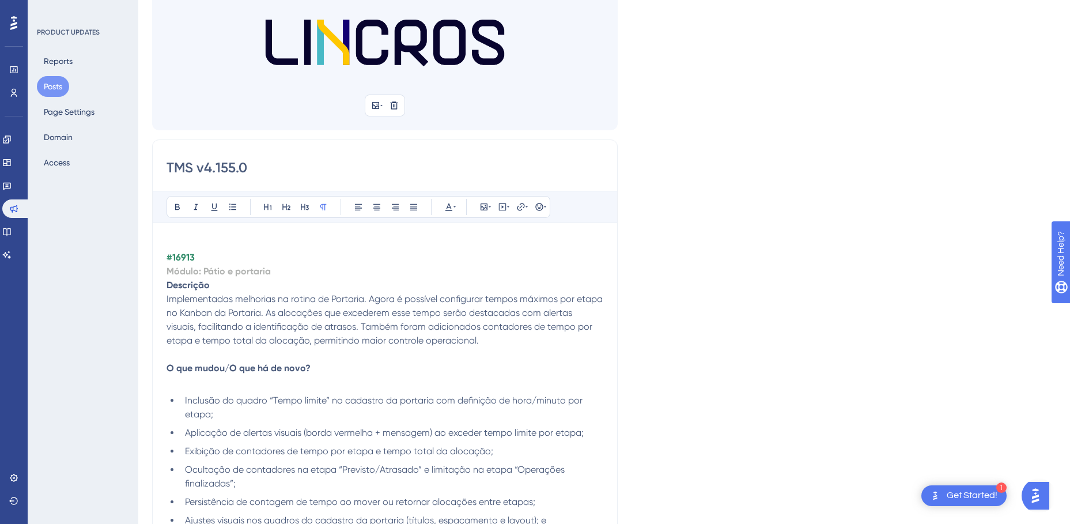
scroll to position [26, 0]
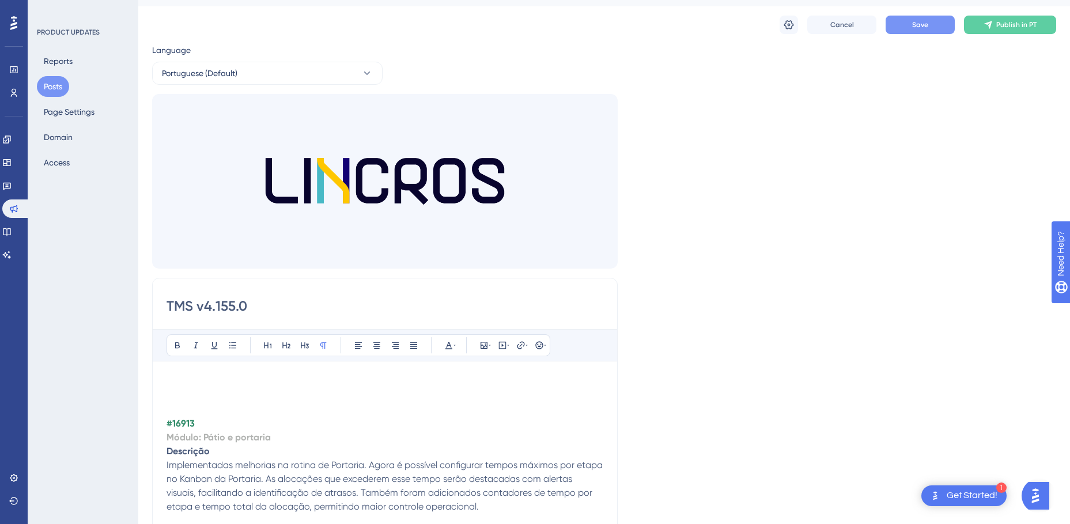
click at [193, 393] on p at bounding box center [384, 396] width 437 height 14
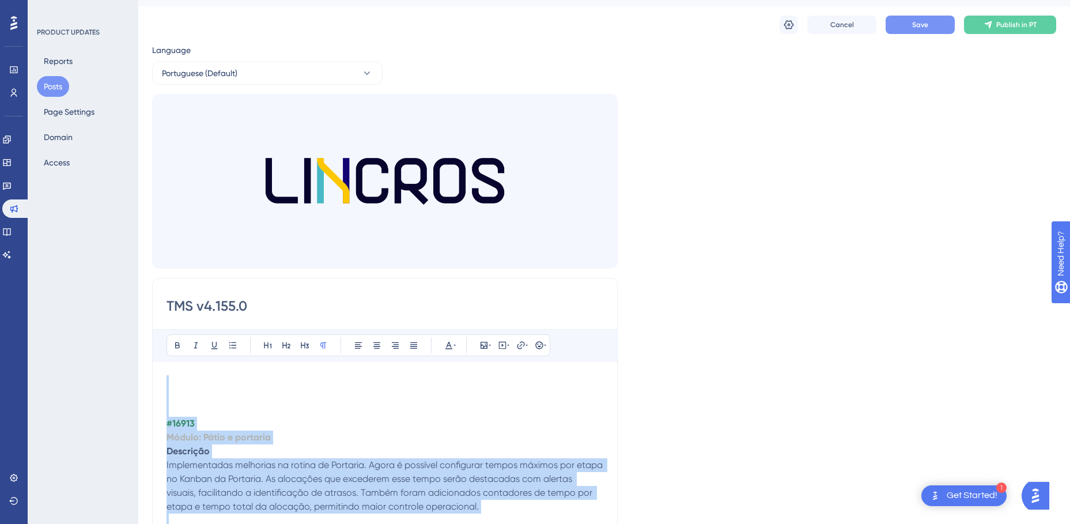
click at [196, 384] on p at bounding box center [384, 382] width 437 height 14
click at [207, 386] on p at bounding box center [384, 382] width 437 height 14
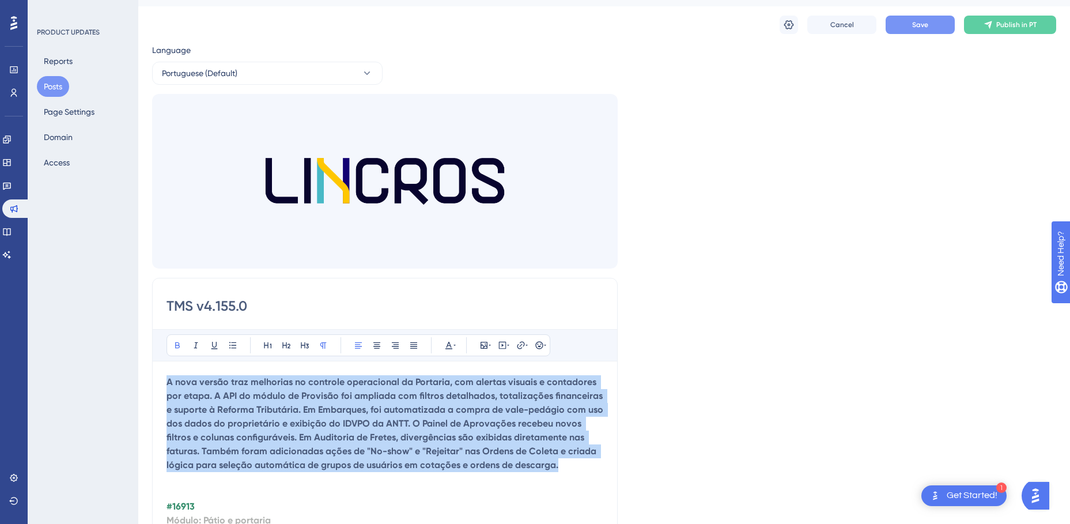
drag, startPoint x: 380, startPoint y: 453, endPoint x: 142, endPoint y: 383, distance: 247.9
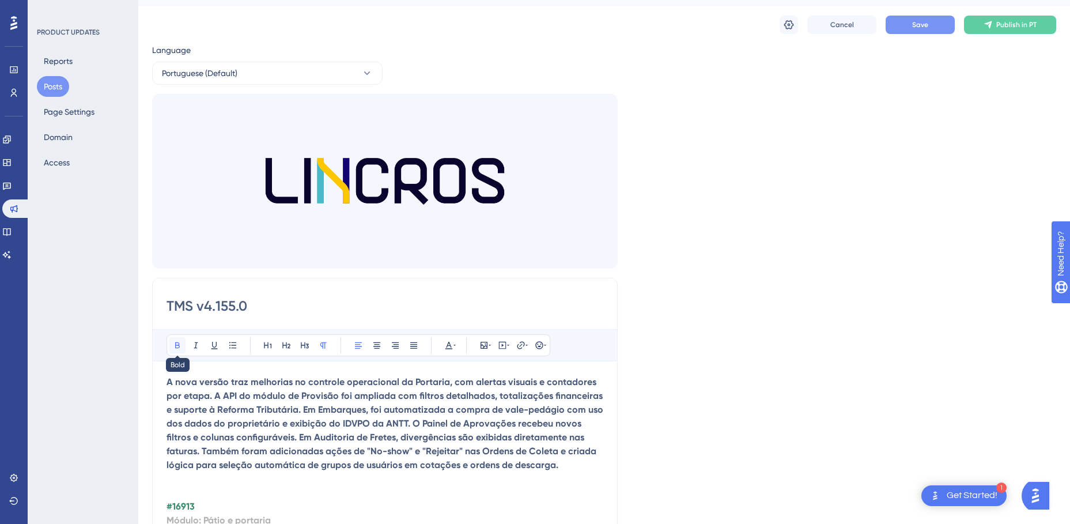
click at [174, 347] on icon at bounding box center [177, 344] width 9 height 9
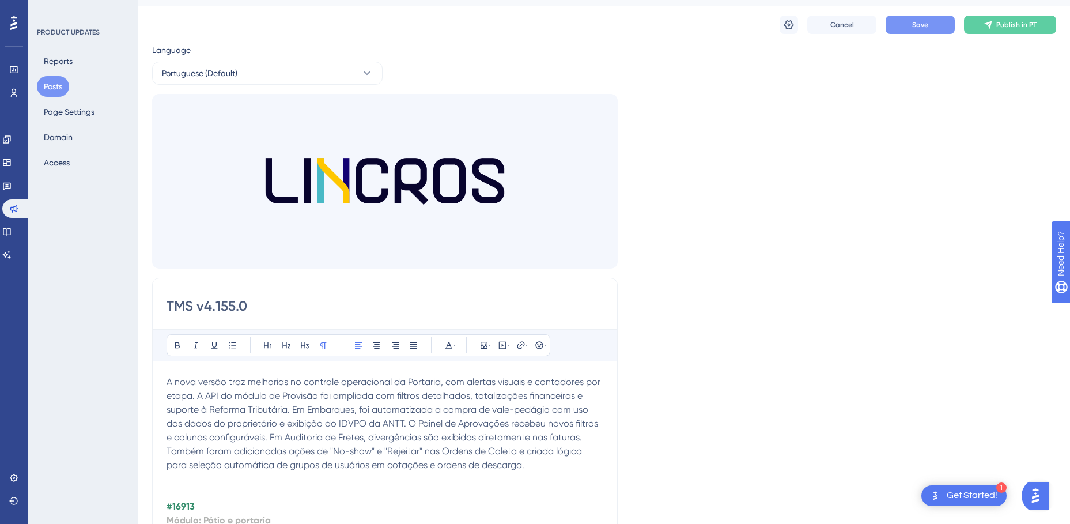
click at [227, 418] on span "A nova versão traz melhorias no controle operacional da Portaria, com alertas v…" at bounding box center [384, 423] width 436 height 94
click at [210, 483] on p at bounding box center [384, 479] width 437 height 14
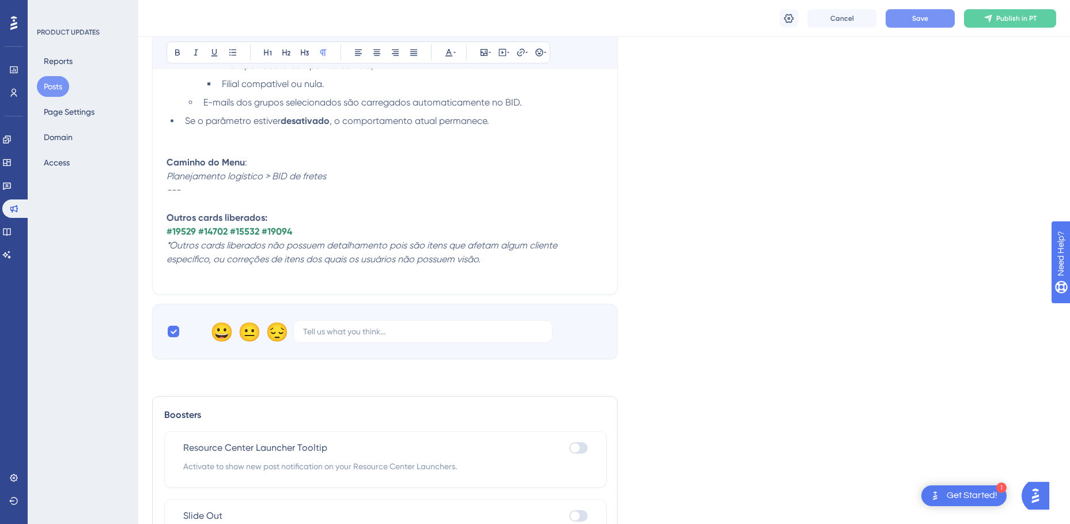
scroll to position [7068, 0]
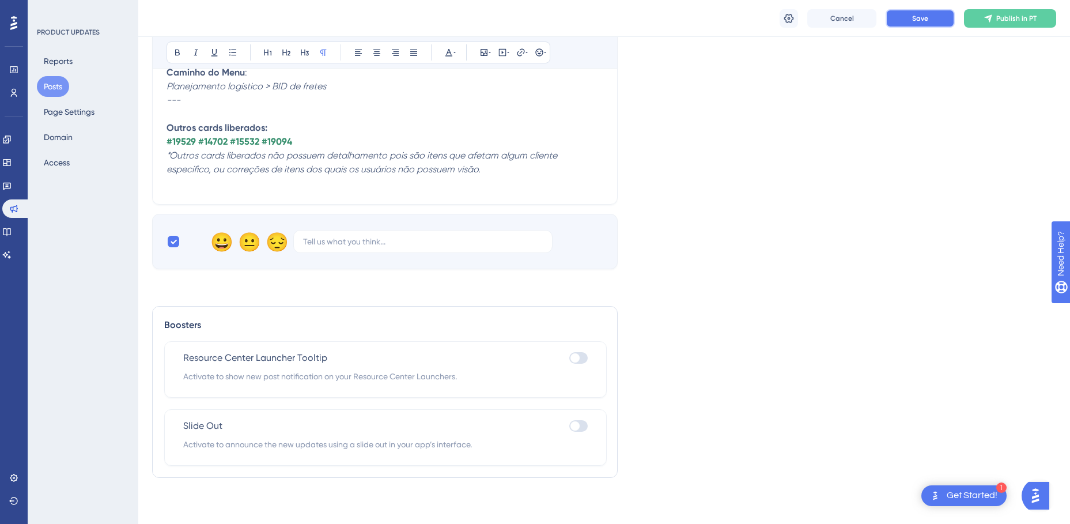
click at [926, 21] on span "Save" at bounding box center [920, 18] width 16 height 9
